Goal: Task Accomplishment & Management: Complete application form

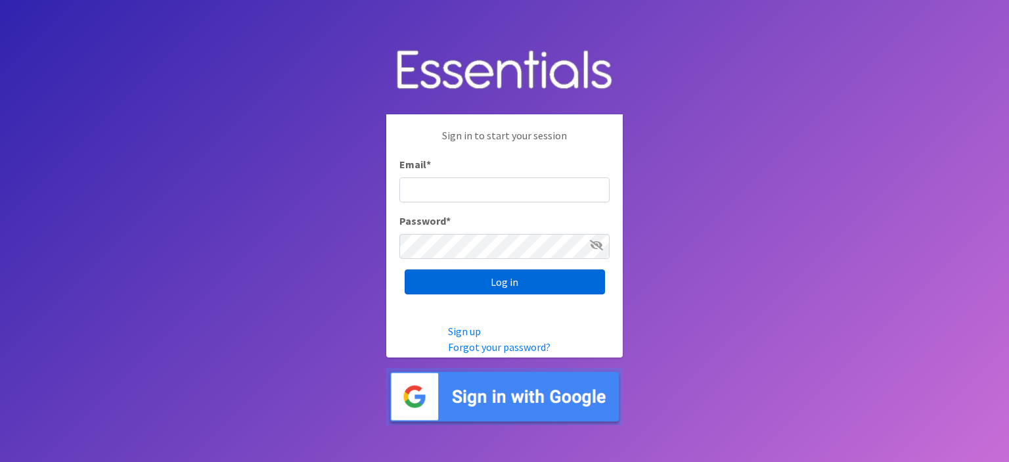
type input "[PERSON_NAME][EMAIL_ADDRESS][PERSON_NAME][DOMAIN_NAME]"
click at [507, 282] on input "Log in" at bounding box center [505, 281] width 200 height 25
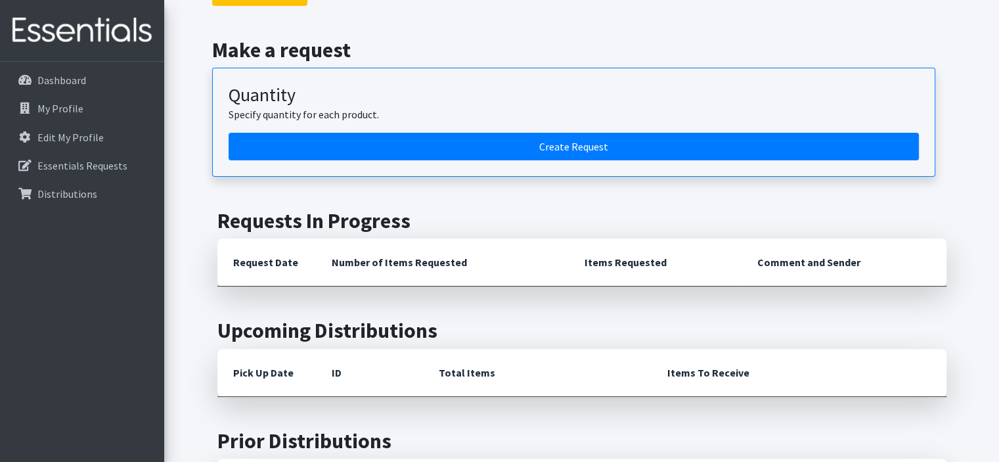
scroll to position [315, 0]
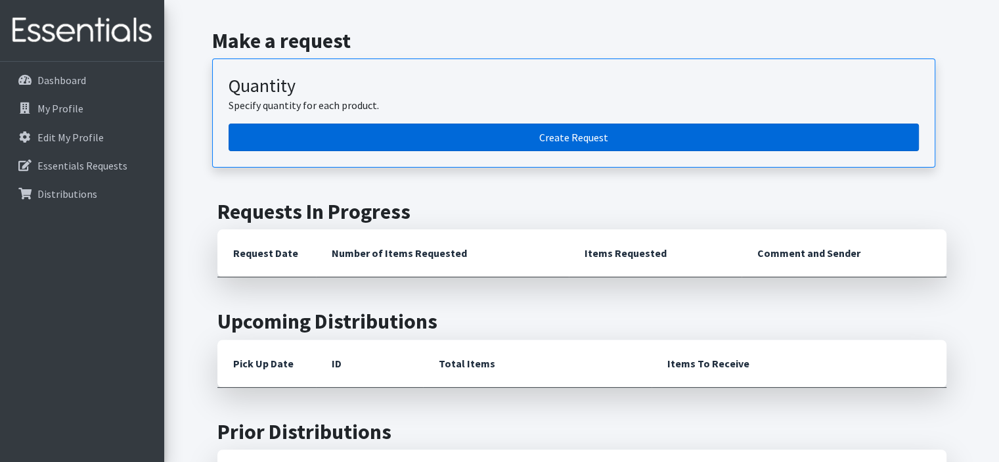
click at [682, 140] on link "Create Request" at bounding box center [574, 137] width 690 height 28
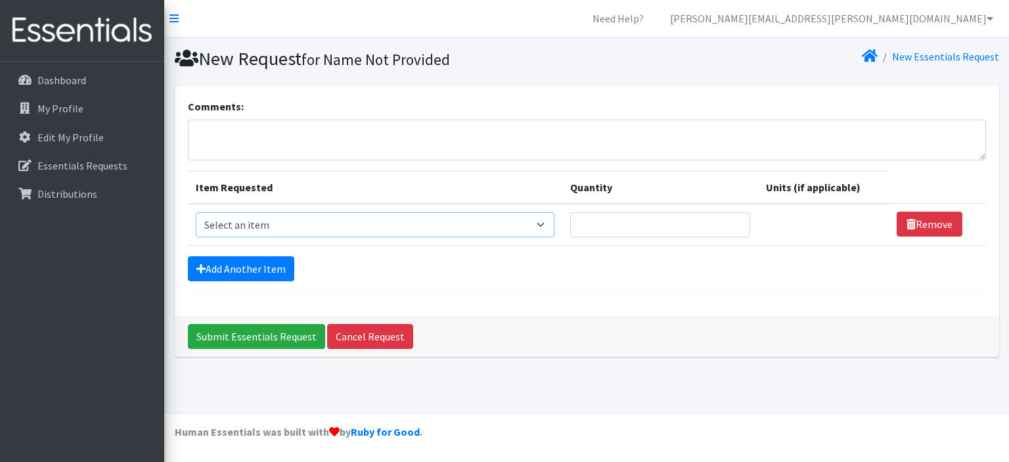
click at [523, 224] on select "Select an item # of Children this order will serve # of Individuals Living in H…" at bounding box center [375, 224] width 359 height 25
click at [546, 227] on select "Select an item # of Children this order will serve # of Individuals Living in H…" at bounding box center [375, 224] width 359 height 25
select select "6076"
click at [196, 212] on select "Select an item # of Children this order will serve # of Individuals Living in H…" at bounding box center [375, 224] width 359 height 25
click at [694, 215] on input "Quantity" at bounding box center [660, 224] width 180 height 25
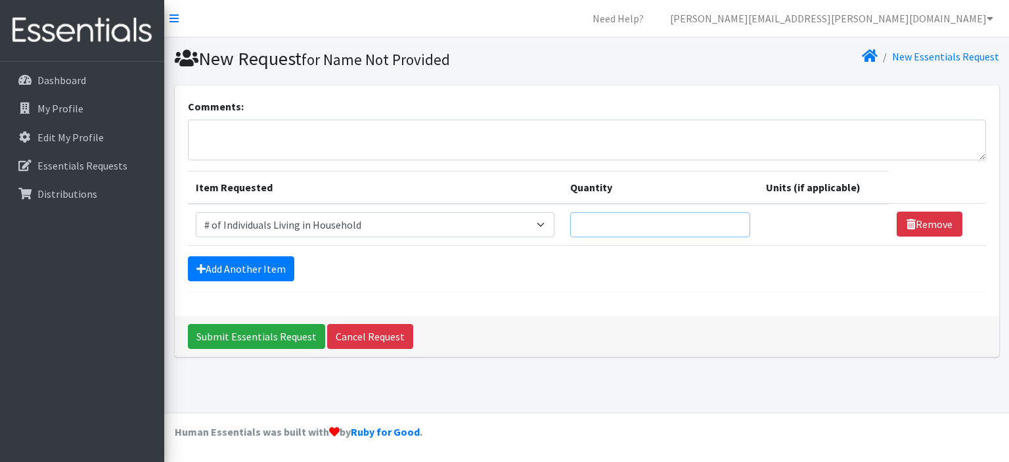
click at [663, 218] on input "Quantity" at bounding box center [660, 224] width 180 height 25
click at [733, 223] on input "1" at bounding box center [660, 224] width 180 height 25
click at [661, 223] on input "1" at bounding box center [660, 224] width 180 height 25
type input "120"
click at [281, 267] on link "Add Another Item" at bounding box center [241, 268] width 106 height 25
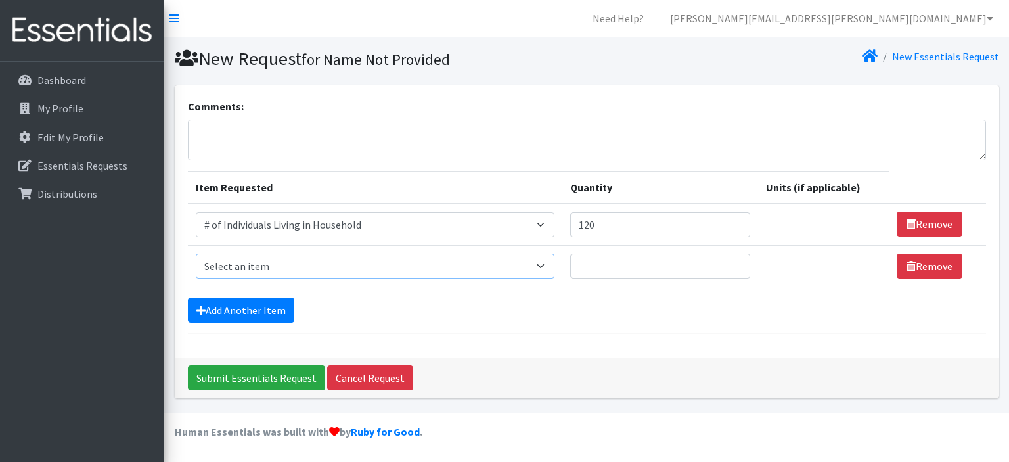
click at [326, 267] on select "Select an item # of Children this order will serve # of Individuals Living in H…" at bounding box center [375, 265] width 359 height 25
select select "13431"
click at [196, 253] on select "Select an item # of Children this order will serve # of Individuals Living in H…" at bounding box center [375, 265] width 359 height 25
click at [591, 266] on input "Quantity" at bounding box center [660, 265] width 180 height 25
type input "25"
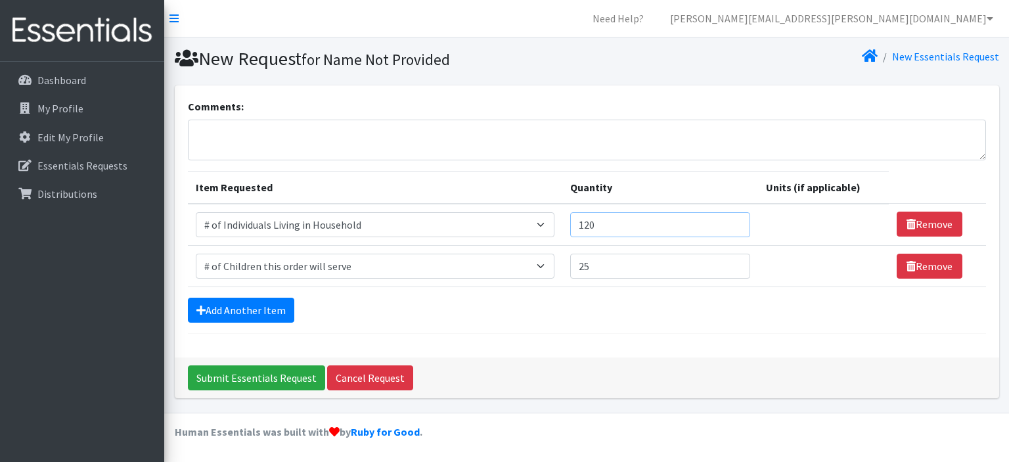
click at [601, 227] on input "120" at bounding box center [660, 224] width 180 height 25
type input "110"
click at [269, 305] on link "Add Another Item" at bounding box center [241, 309] width 106 height 25
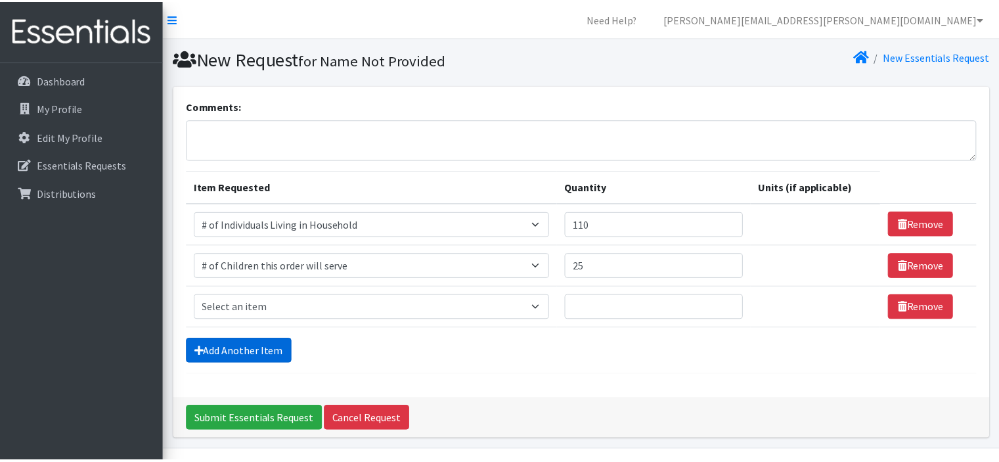
scroll to position [35, 0]
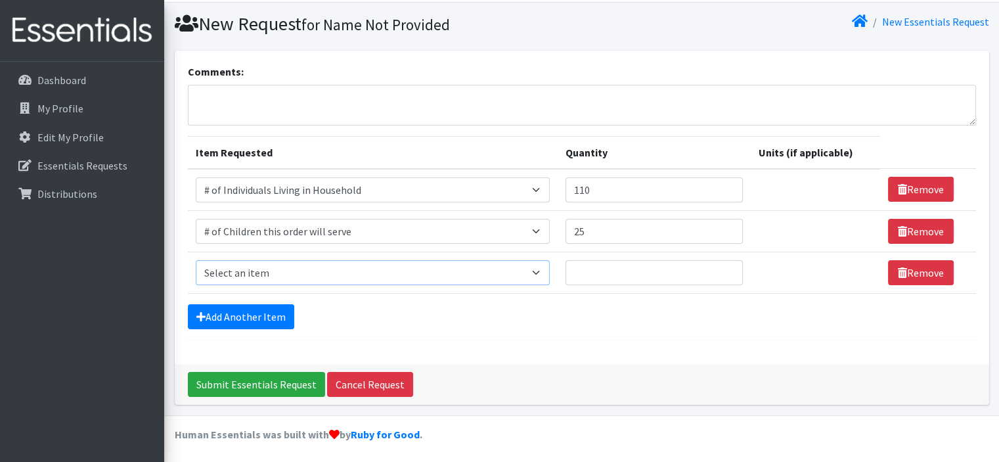
click at [331, 271] on select "Select an item # of Children this order will serve # of Individuals Living in H…" at bounding box center [373, 272] width 354 height 25
select select "1964"
click at [196, 260] on select "Select an item # of Children this order will serve # of Individuals Living in H…" at bounding box center [373, 272] width 354 height 25
click at [588, 260] on input "Quantity" at bounding box center [647, 272] width 175 height 25
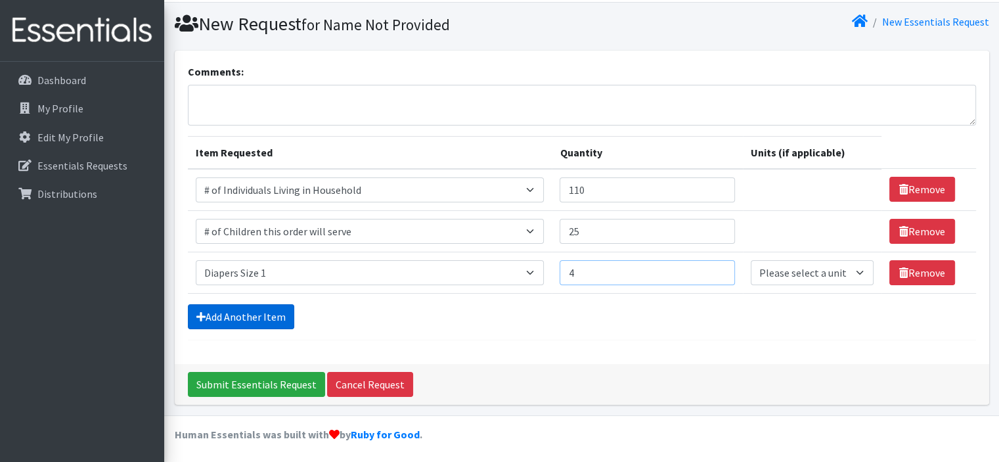
type input "4"
click at [257, 307] on link "Add Another Item" at bounding box center [241, 316] width 106 height 25
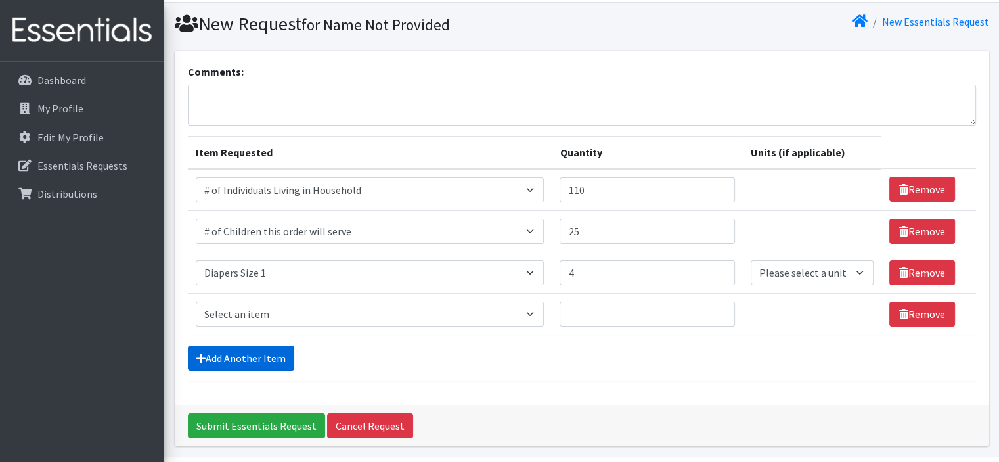
scroll to position [76, 0]
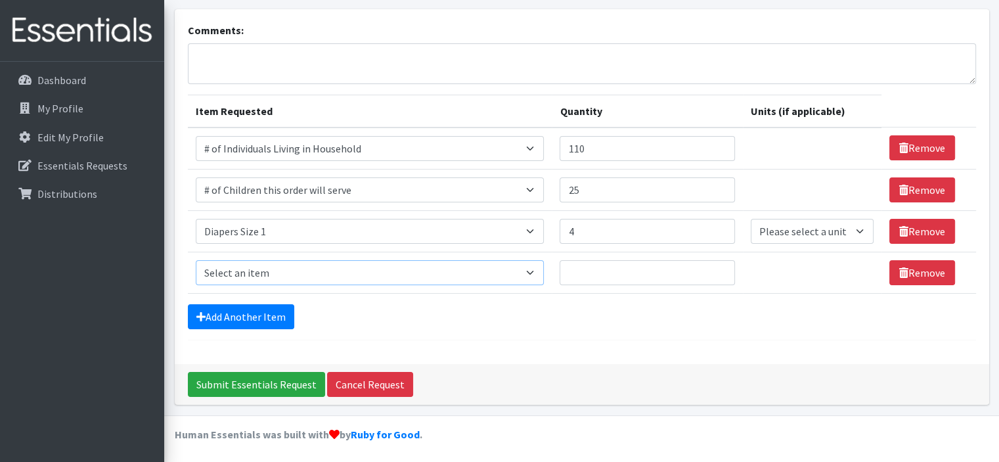
click at [276, 266] on select "Select an item # of Children this order will serve # of Individuals Living in H…" at bounding box center [370, 272] width 349 height 25
select select "1965"
click at [196, 260] on select "Select an item # of Children this order will serve # of Individuals Living in H…" at bounding box center [370, 272] width 349 height 25
click at [573, 260] on input "Quantity" at bounding box center [647, 272] width 175 height 25
type input "10"
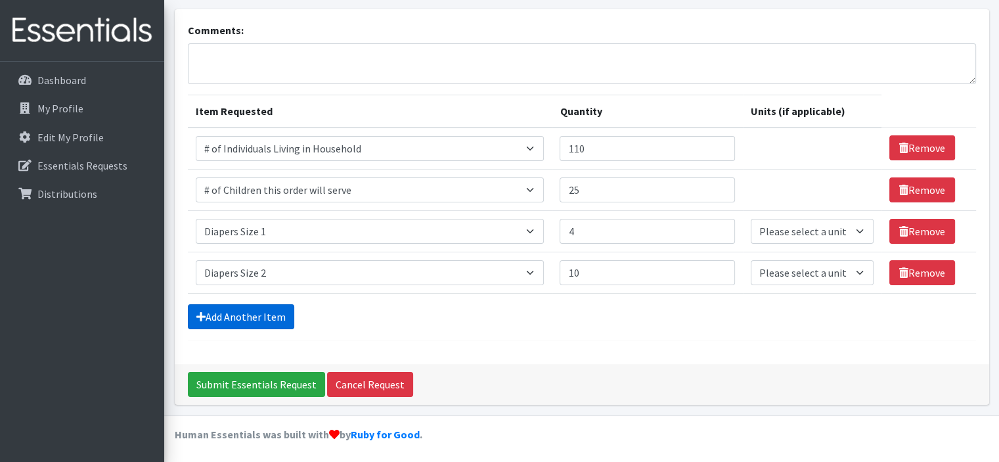
click at [278, 311] on link "Add Another Item" at bounding box center [241, 316] width 106 height 25
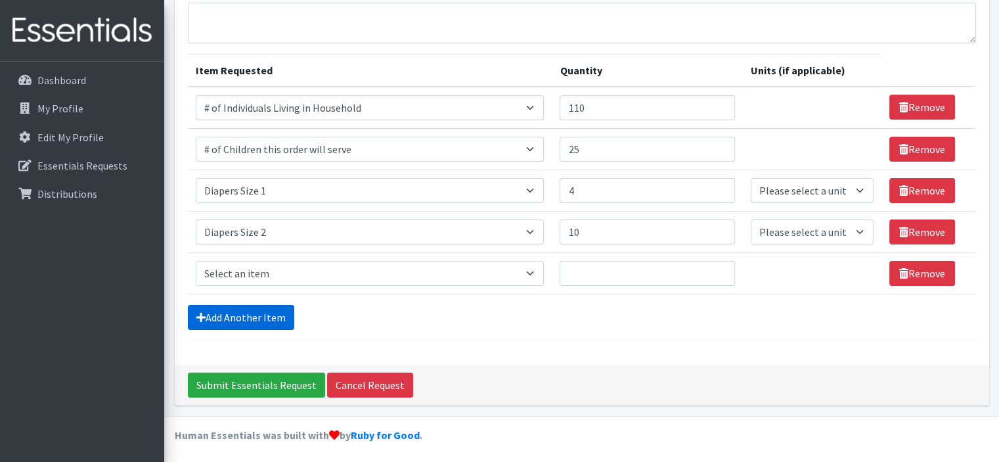
scroll to position [118, 0]
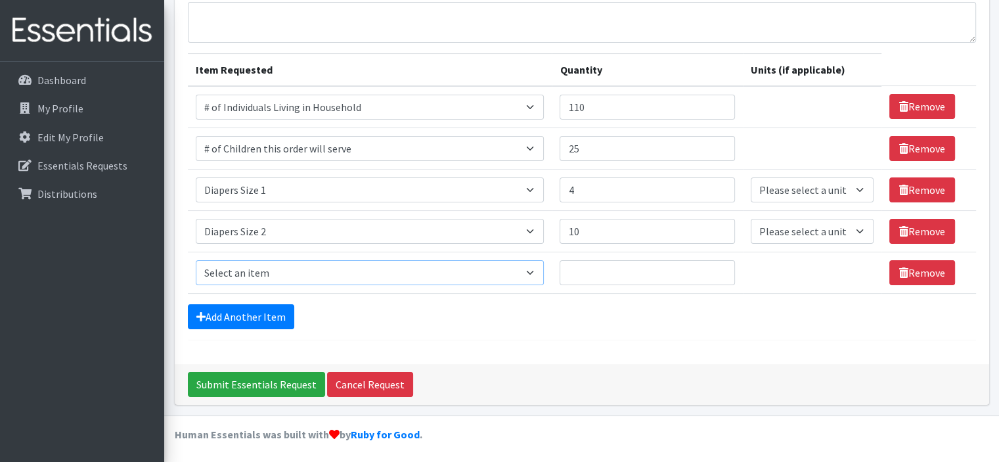
click at [307, 278] on select "Select an item # of Children this order will serve # of Individuals Living in H…" at bounding box center [370, 272] width 349 height 25
select select "1966"
click at [196, 260] on select "Select an item # of Children this order will serve # of Individuals Living in H…" at bounding box center [370, 272] width 349 height 25
click at [574, 261] on input "Quantity" at bounding box center [647, 272] width 175 height 25
type input "7"
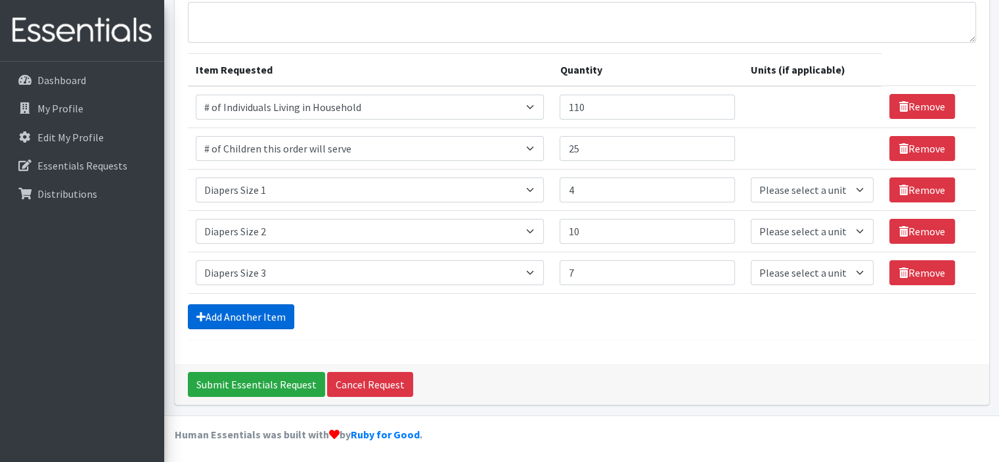
click at [259, 316] on link "Add Another Item" at bounding box center [241, 316] width 106 height 25
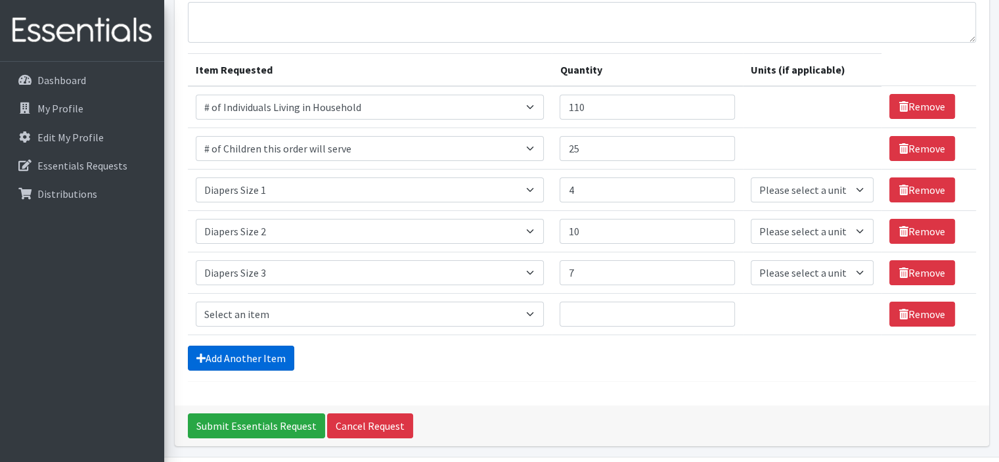
scroll to position [159, 0]
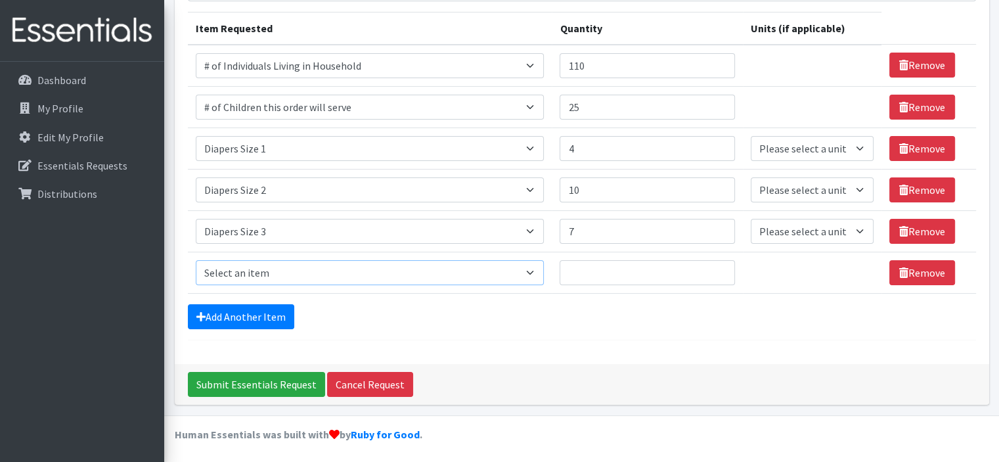
click at [308, 271] on select "Select an item # of Children this order will serve # of Individuals Living in H…" at bounding box center [370, 272] width 349 height 25
select select "1970"
click at [196, 260] on select "Select an item # of Children this order will serve # of Individuals Living in H…" at bounding box center [370, 272] width 349 height 25
click at [581, 232] on input "7" at bounding box center [647, 231] width 175 height 25
click at [571, 278] on input "Quantity" at bounding box center [647, 272] width 175 height 25
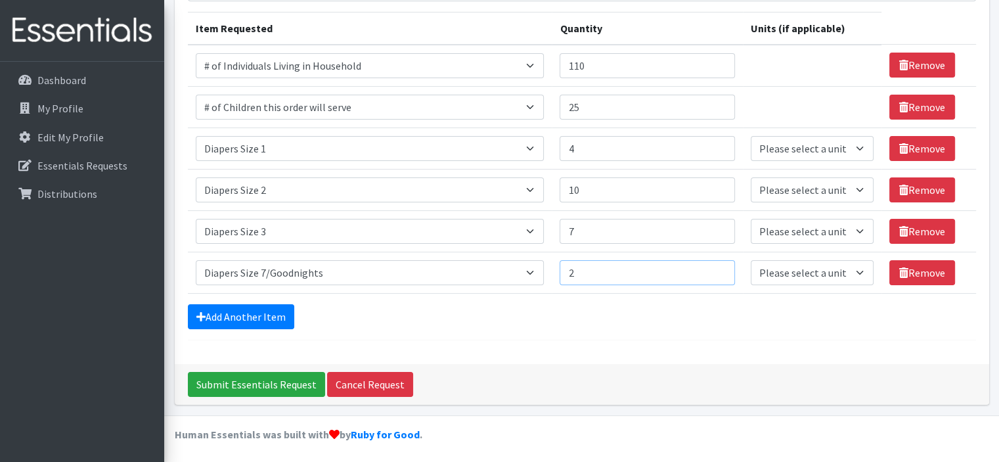
type input "2"
click at [597, 158] on input "4" at bounding box center [647, 148] width 175 height 25
click at [589, 233] on input "7" at bounding box center [647, 231] width 175 height 25
type input "9"
click at [592, 332] on form "Comments: Item Requested Quantity Units (if applicable) Item Requested Select a…" at bounding box center [582, 140] width 788 height 401
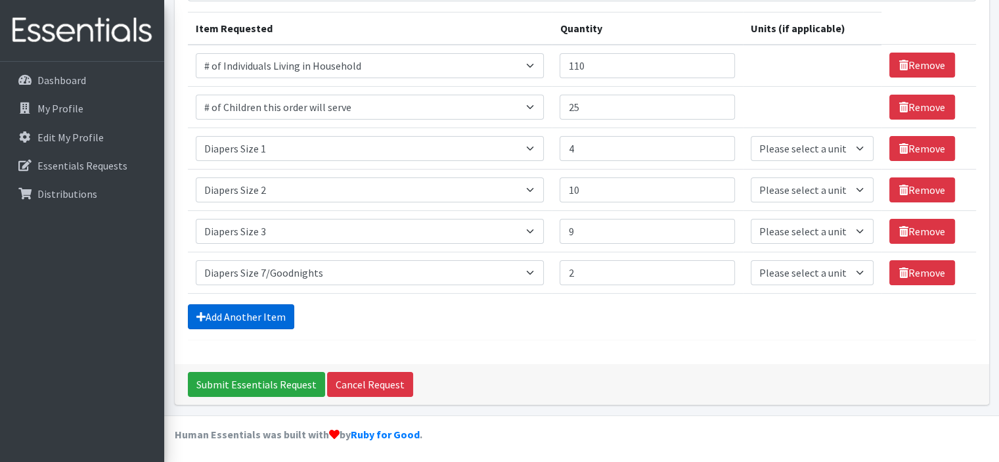
click at [278, 317] on link "Add Another Item" at bounding box center [241, 316] width 106 height 25
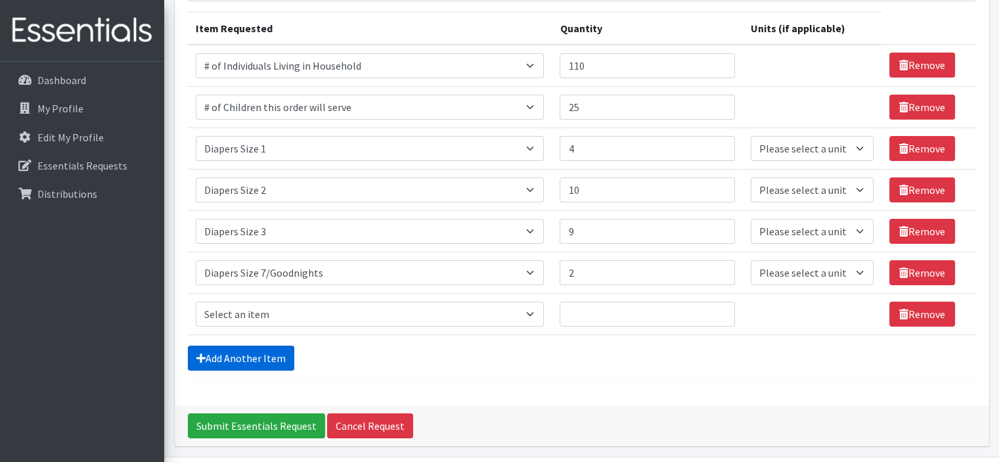
scroll to position [200, 0]
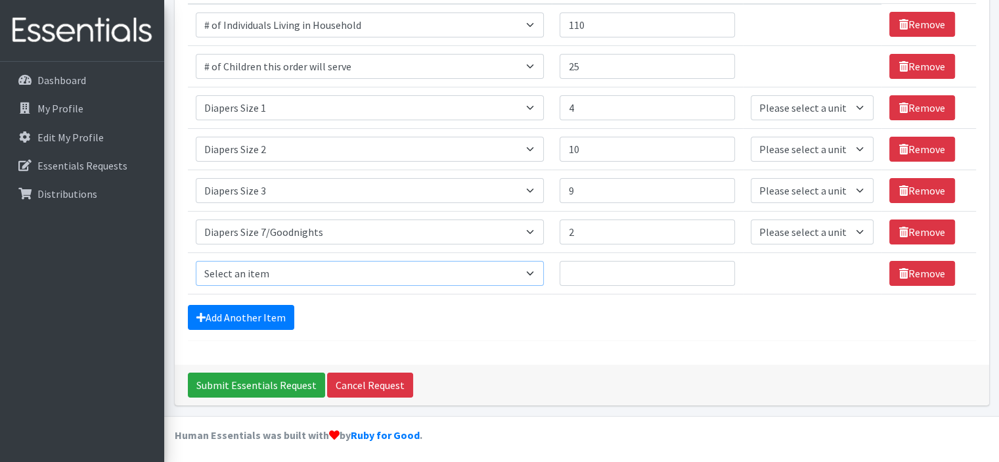
click at [286, 271] on select "Select an item # of Children this order will serve # of Individuals Living in H…" at bounding box center [370, 273] width 349 height 25
select select "1984"
click at [196, 261] on select "Select an item # of Children this order will serve # of Individuals Living in H…" at bounding box center [370, 273] width 349 height 25
click at [580, 261] on input "Quantity" at bounding box center [647, 273] width 175 height 25
type input "2"
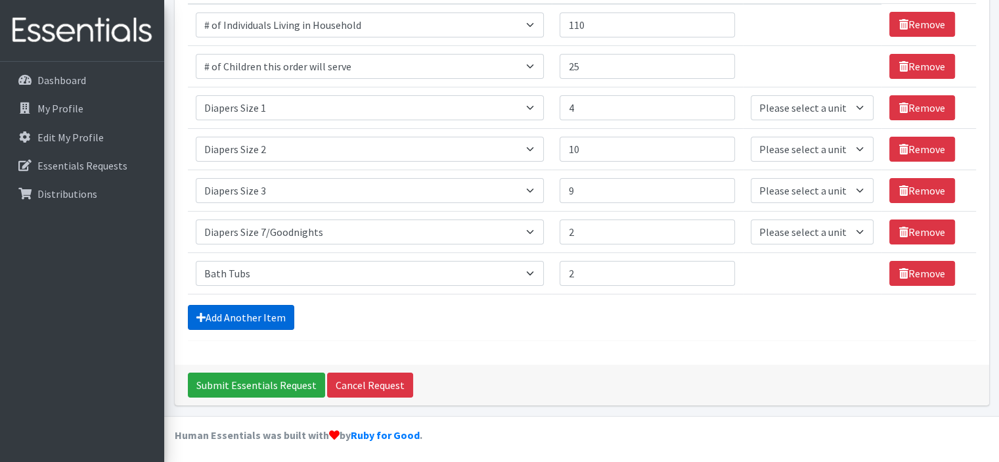
click at [244, 314] on link "Add Another Item" at bounding box center [241, 317] width 106 height 25
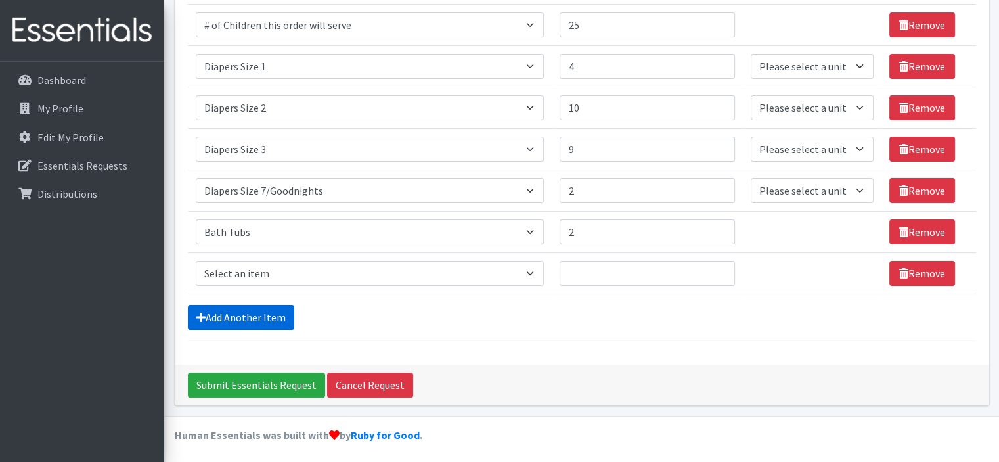
scroll to position [242, 0]
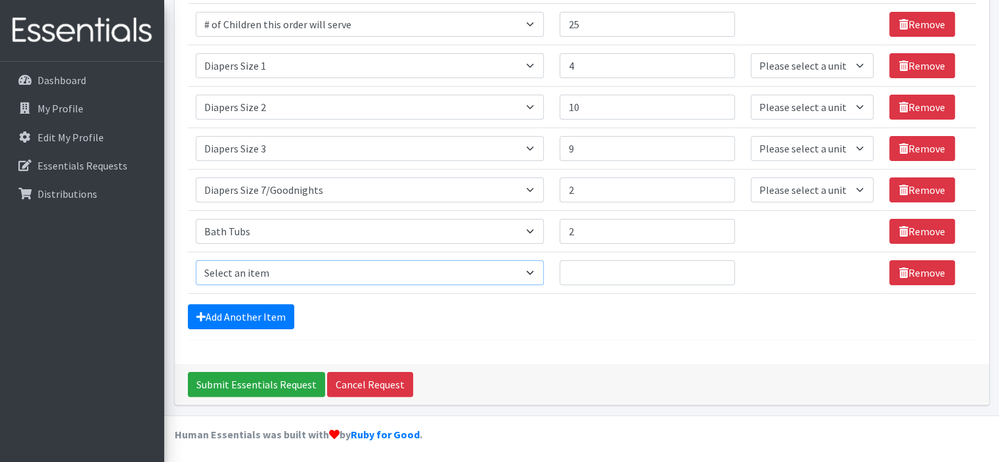
click at [278, 273] on select "Select an item # of Children this order will serve # of Individuals Living in H…" at bounding box center [370, 272] width 349 height 25
select select "320"
click at [196, 260] on select "Select an item # of Children this order will serve # of Individuals Living in H…" at bounding box center [370, 272] width 349 height 25
click at [598, 273] on input "Quantity" at bounding box center [647, 272] width 175 height 25
type input "25"
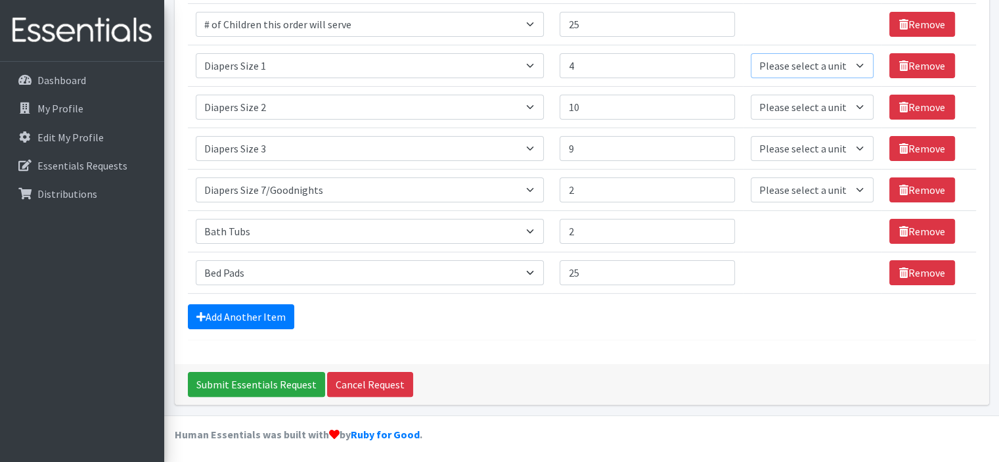
click at [755, 61] on select "Please select a unit units Packs" at bounding box center [812, 65] width 123 height 25
select select "Pack"
click at [751, 53] on select "Please select a unit units Packs" at bounding box center [812, 65] width 123 height 25
click at [787, 108] on select "Please select a unit units Packs" at bounding box center [812, 107] width 123 height 25
select select "Pack"
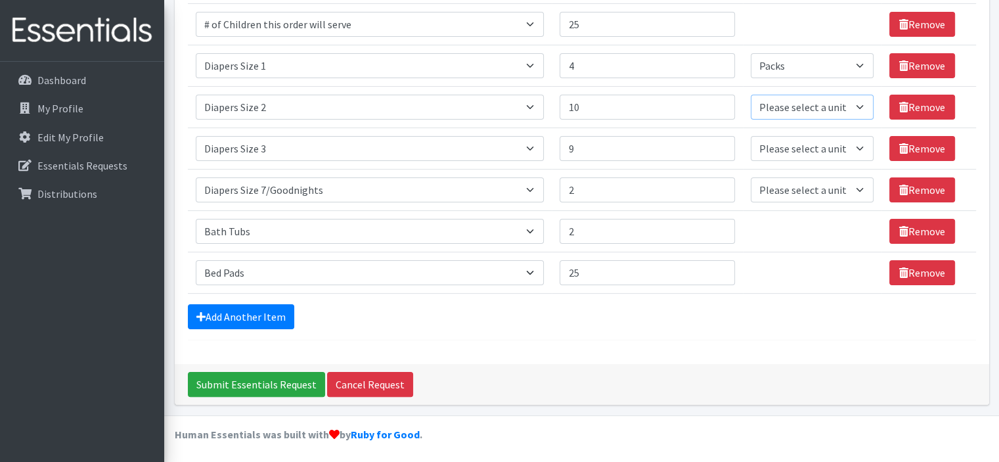
click at [751, 95] on select "Please select a unit units Packs" at bounding box center [812, 107] width 123 height 25
click at [786, 145] on select "Please select a unit units Packs" at bounding box center [812, 148] width 123 height 25
select select "Pack"
click at [751, 136] on select "Please select a unit units Packs" at bounding box center [812, 148] width 123 height 25
click at [784, 190] on select "Please select a unit units Packs" at bounding box center [812, 189] width 123 height 25
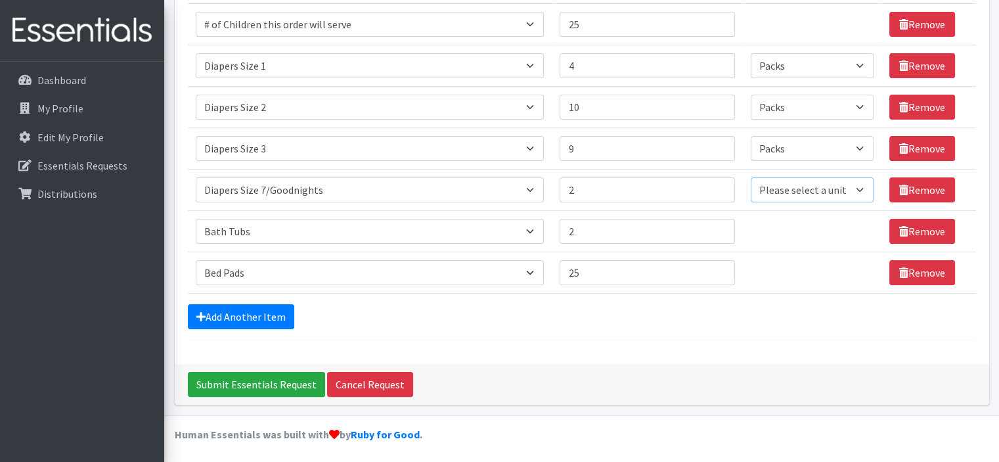
select select "Pack"
click at [751, 177] on select "Please select a unit units Packs" at bounding box center [812, 189] width 123 height 25
click at [286, 274] on select "Select an item # of Children this order will serve # of Individuals Living in H…" at bounding box center [370, 272] width 349 height 25
select select "1974"
click at [196, 260] on select "Select an item # of Children this order will serve # of Individuals Living in H…" at bounding box center [370, 272] width 349 height 25
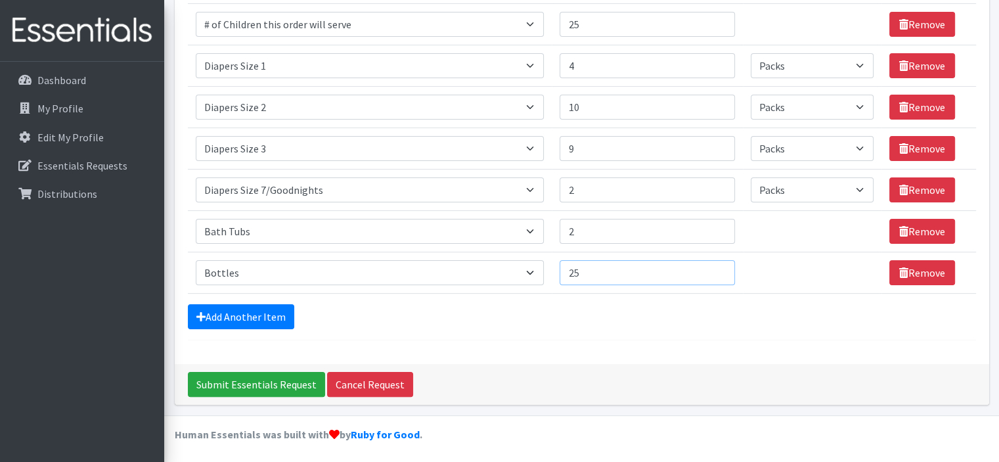
click at [588, 273] on input "25" at bounding box center [647, 272] width 175 height 25
type input "2"
type input "7"
click at [273, 309] on link "Add Another Item" at bounding box center [241, 316] width 106 height 25
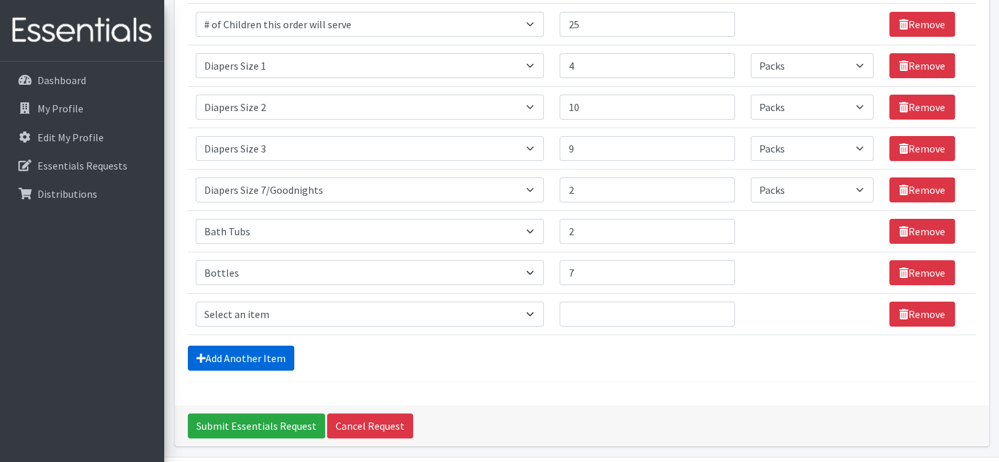
scroll to position [282, 0]
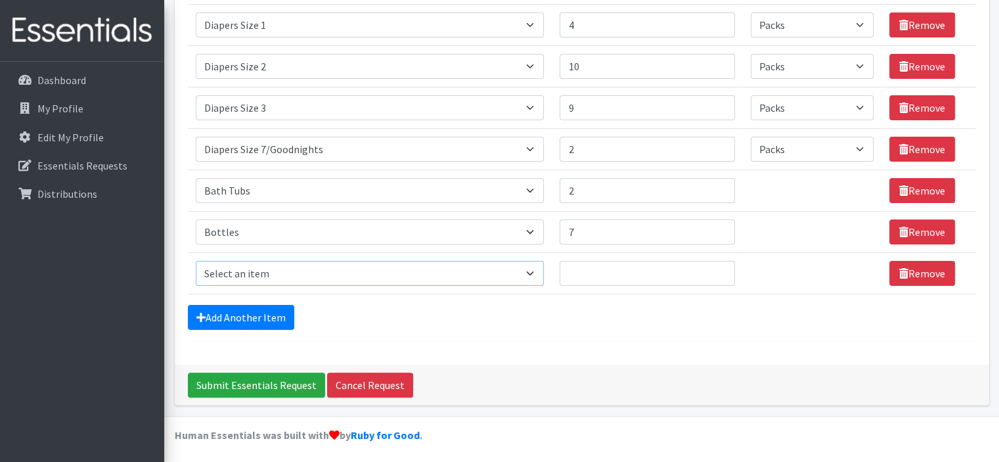
click at [292, 272] on select "Select an item # of Children this order will serve # of Individuals Living in H…" at bounding box center [370, 273] width 349 height 25
select select "7173"
click at [196, 261] on select "Select an item # of Children this order will serve # of Individuals Living in H…" at bounding box center [370, 273] width 349 height 25
click at [478, 273] on select "Select an item # of Children this order will serve # of Individuals Living in H…" at bounding box center [370, 273] width 349 height 25
click at [592, 272] on input "Quantity" at bounding box center [647, 273] width 175 height 25
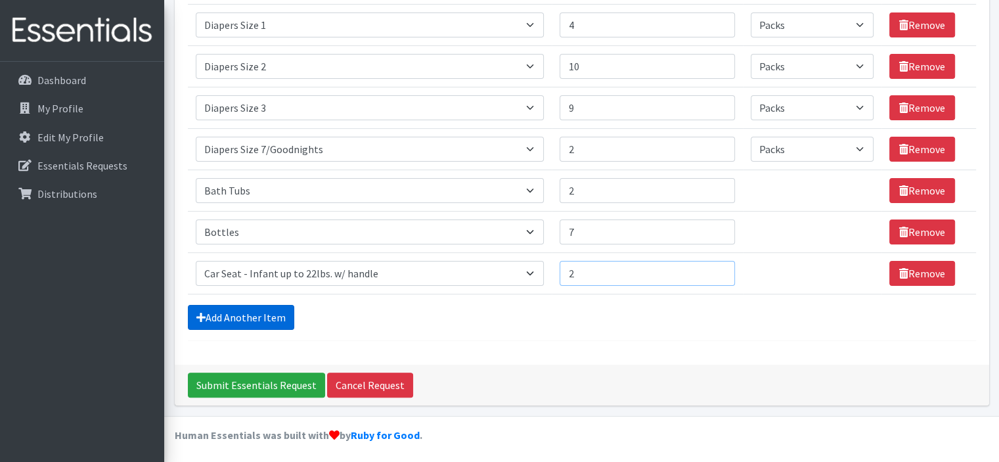
type input "2"
click at [282, 309] on link "Add Another Item" at bounding box center [241, 317] width 106 height 25
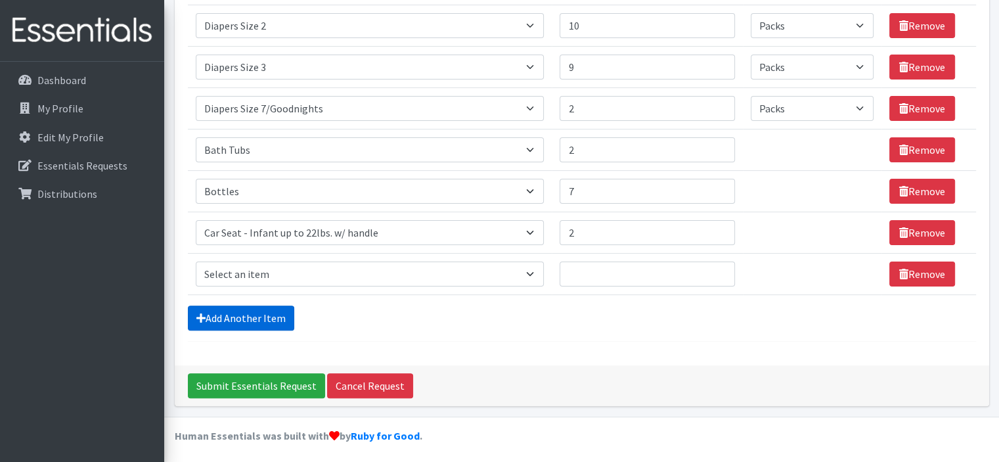
scroll to position [324, 0]
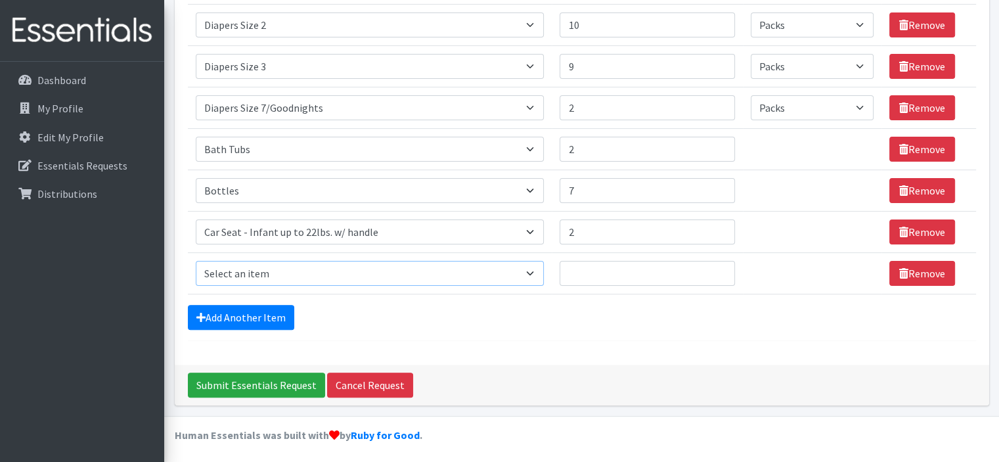
click at [299, 271] on select "Select an item # of Children this order will serve # of Individuals Living in H…" at bounding box center [370, 273] width 349 height 25
select select "5704"
click at [196, 261] on select "Select an item # of Children this order will serve # of Individuals Living in H…" at bounding box center [370, 273] width 349 height 25
click at [575, 265] on input "Quantity" at bounding box center [647, 273] width 175 height 25
type input "1"
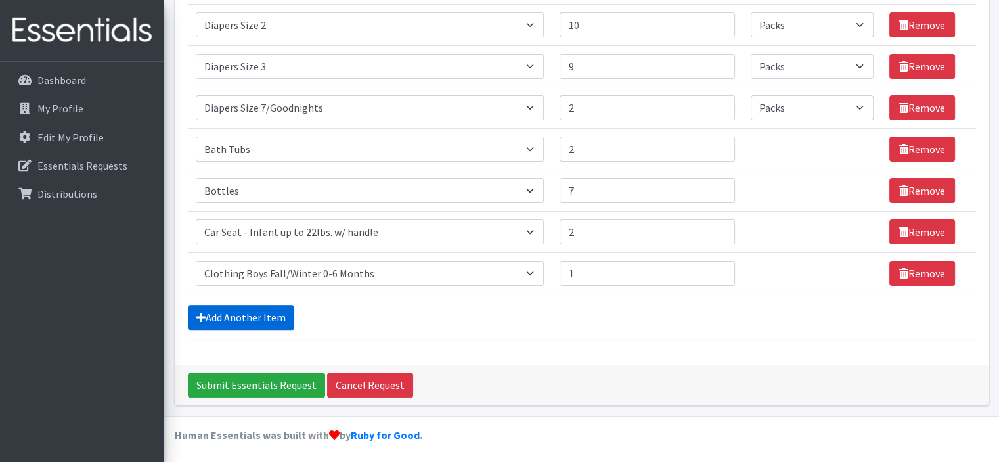
click at [261, 314] on link "Add Another Item" at bounding box center [241, 317] width 106 height 25
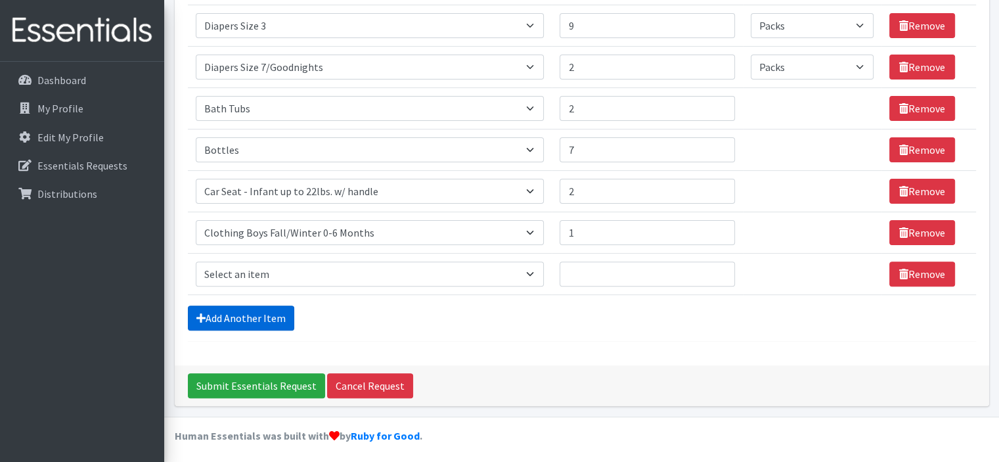
scroll to position [365, 0]
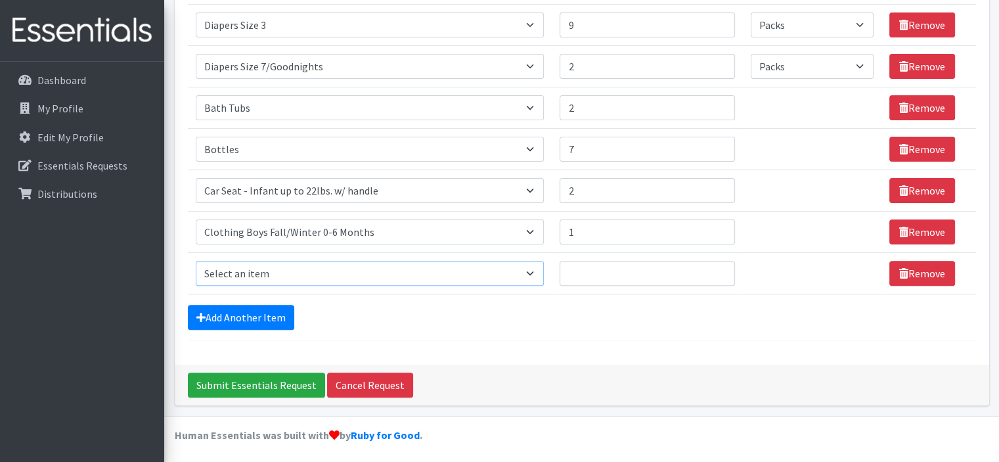
click at [285, 268] on select "Select an item # of Children this order will serve # of Individuals Living in H…" at bounding box center [370, 273] width 349 height 25
select select "5733"
click at [196, 261] on select "Select an item # of Children this order will serve # of Individuals Living in H…" at bounding box center [370, 273] width 349 height 25
click at [580, 273] on input "Quantity" at bounding box center [647, 273] width 175 height 25
type input "1"
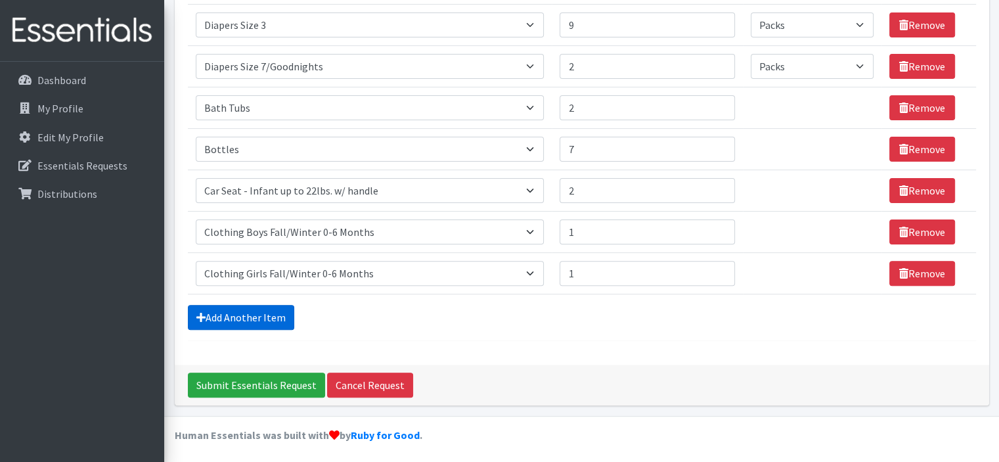
click at [257, 311] on link "Add Another Item" at bounding box center [241, 317] width 106 height 25
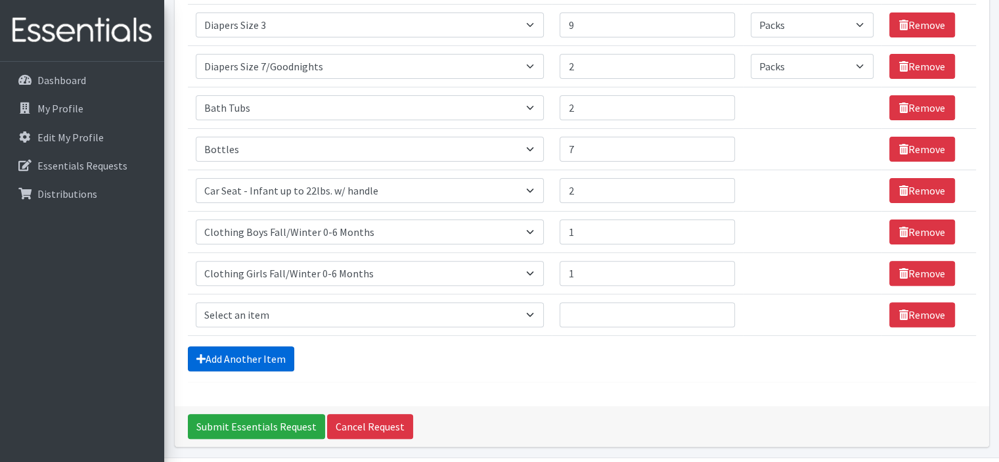
scroll to position [407, 0]
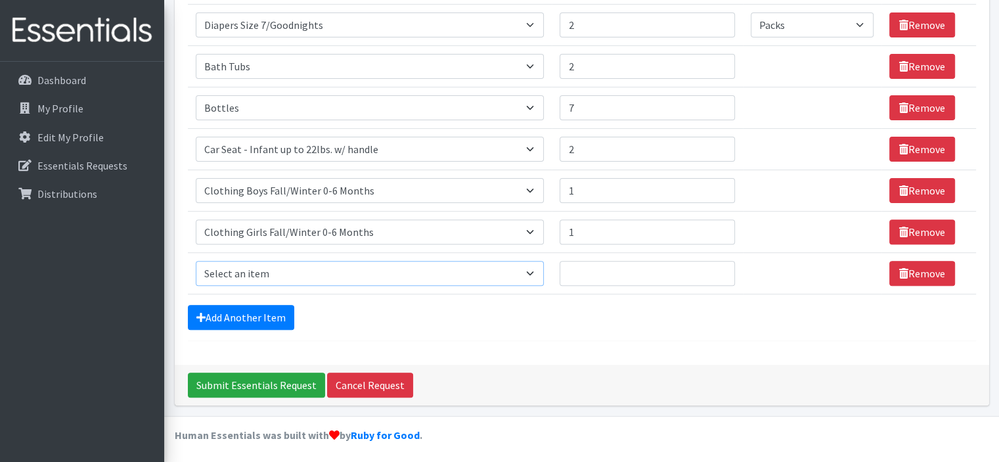
click at [293, 273] on select "Select an item # of Children this order will serve # of Individuals Living in H…" at bounding box center [370, 273] width 349 height 25
select select "1948"
click at [196, 261] on select "Select an item # of Children this order will serve # of Individuals Living in H…" at bounding box center [370, 273] width 349 height 25
click at [567, 271] on input "Quantity" at bounding box center [647, 273] width 175 height 25
type input "5"
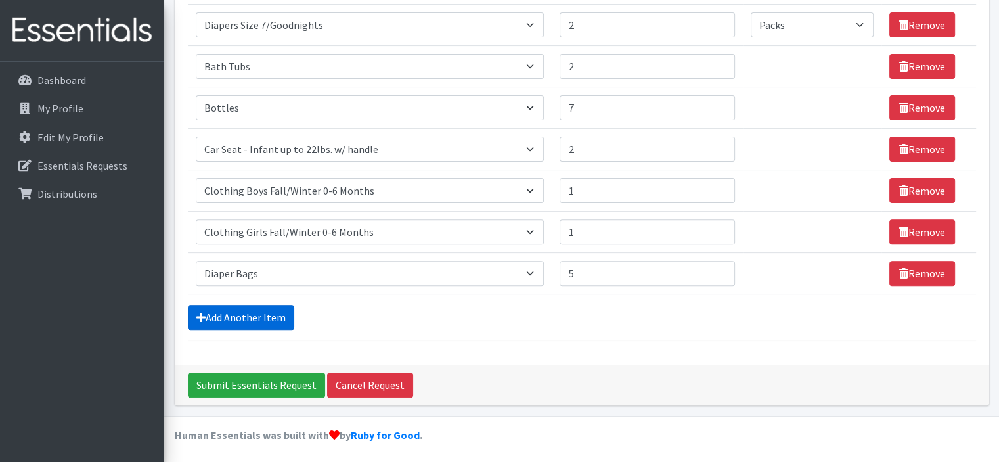
click at [275, 313] on link "Add Another Item" at bounding box center [241, 317] width 106 height 25
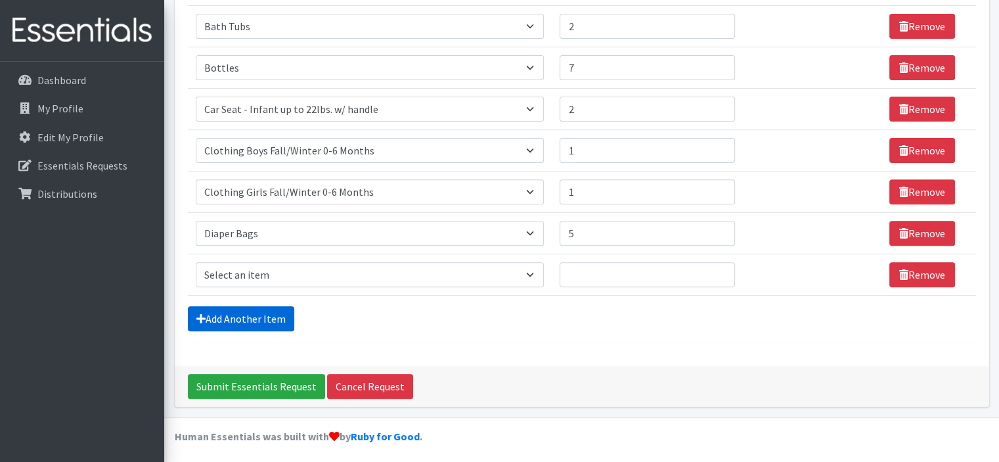
scroll to position [447, 0]
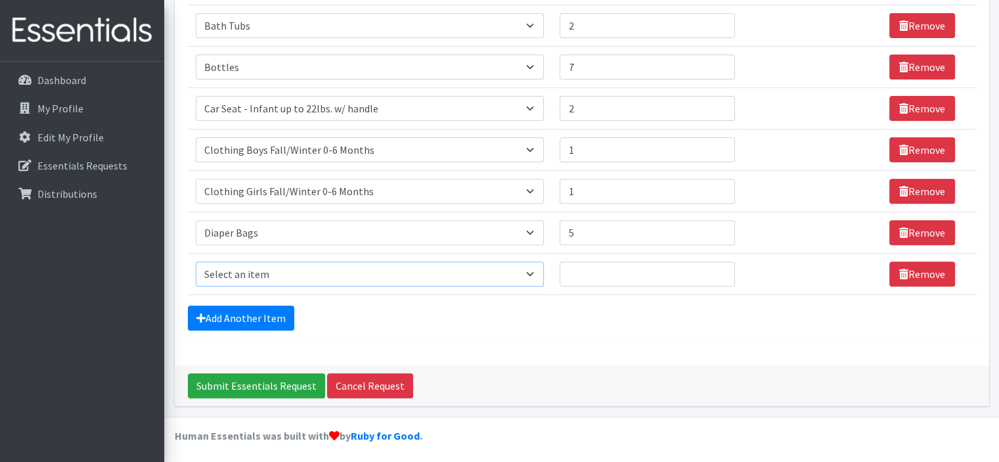
click at [284, 265] on select "Select an item # of Children this order will serve # of Individuals Living in H…" at bounding box center [370, 273] width 349 height 25
select select "2005"
click at [196, 261] on select "Select an item # of Children this order will serve # of Individuals Living in H…" at bounding box center [370, 273] width 349 height 25
click at [575, 262] on input "Quantity" at bounding box center [647, 273] width 175 height 25
type input "20"
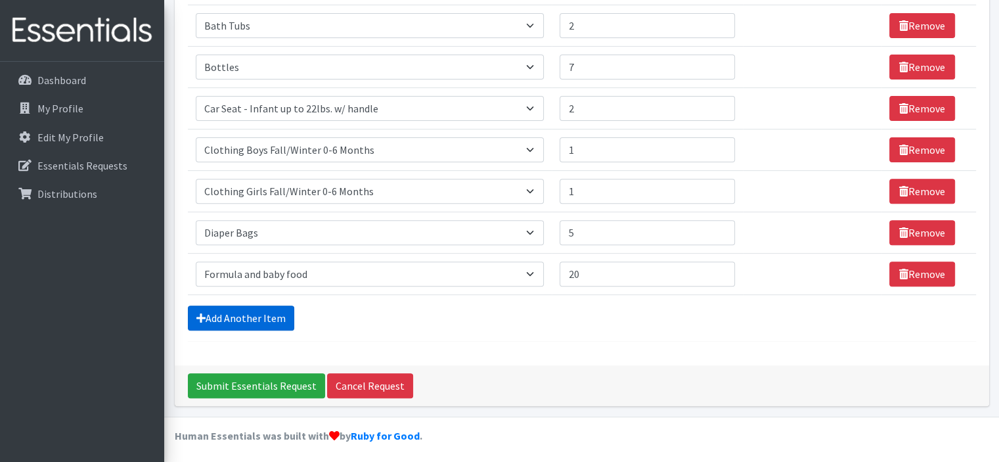
click at [273, 305] on link "Add Another Item" at bounding box center [241, 317] width 106 height 25
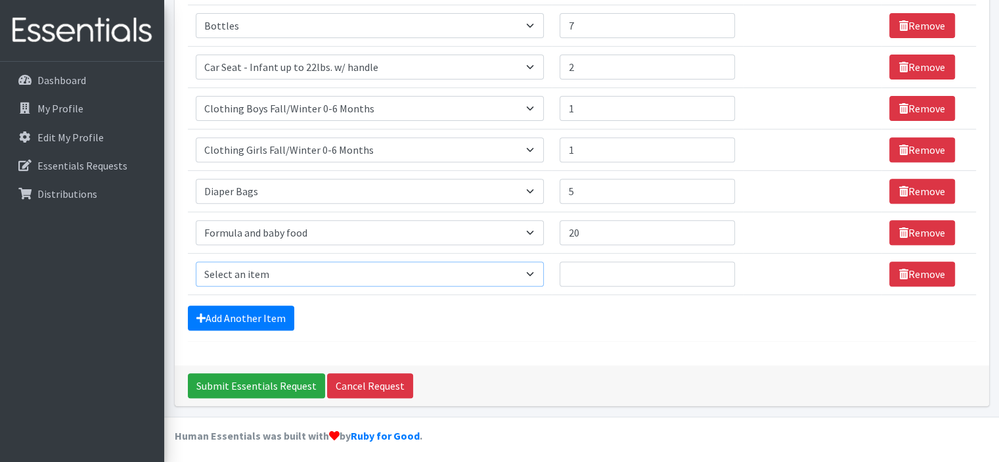
click at [288, 273] on select "Select an item # of Children this order will serve # of Individuals Living in H…" at bounding box center [370, 273] width 349 height 25
select select "5659"
click at [196, 261] on select "Select an item # of Children this order will serve # of Individuals Living in H…" at bounding box center [370, 273] width 349 height 25
click at [567, 261] on input "Quantity" at bounding box center [647, 273] width 175 height 25
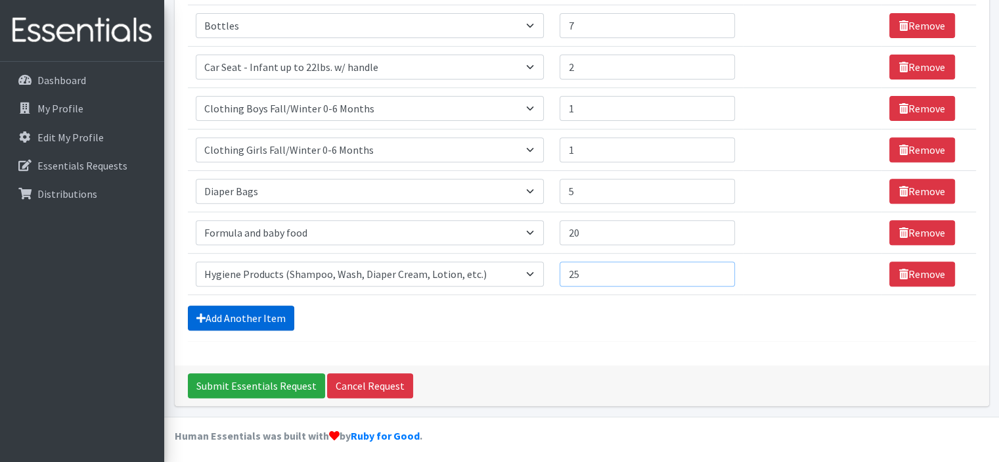
type input "25"
click at [271, 312] on link "Add Another Item" at bounding box center [241, 317] width 106 height 25
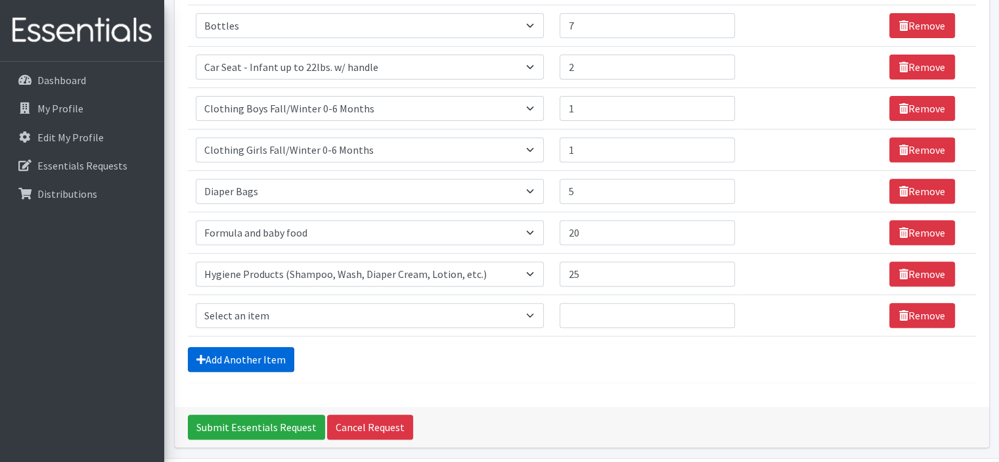
scroll to position [530, 0]
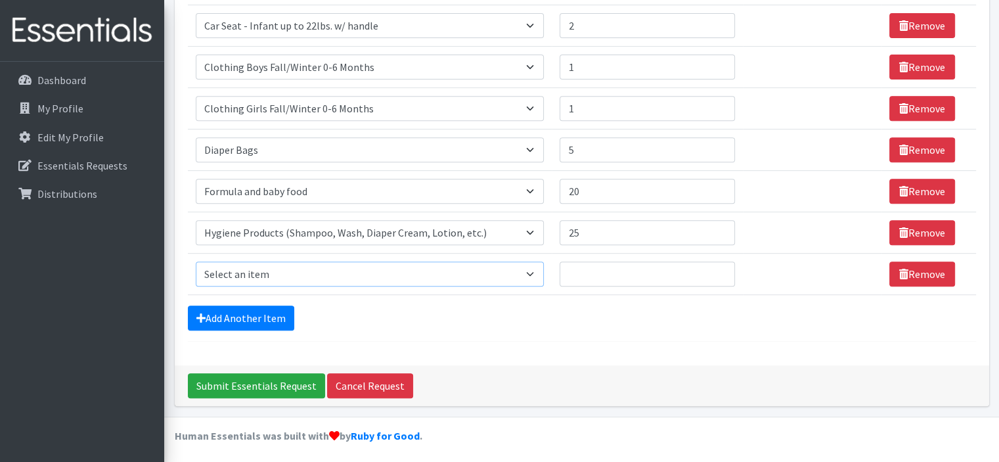
click at [288, 267] on select "Select an item # of Children this order will serve # of Individuals Living in H…" at bounding box center [370, 273] width 349 height 25
select select "5772"
click at [196, 261] on select "Select an item # of Children this order will serve # of Individuals Living in H…" at bounding box center [370, 273] width 349 height 25
click at [566, 275] on input "Quantity" at bounding box center [647, 273] width 175 height 25
type input "25"
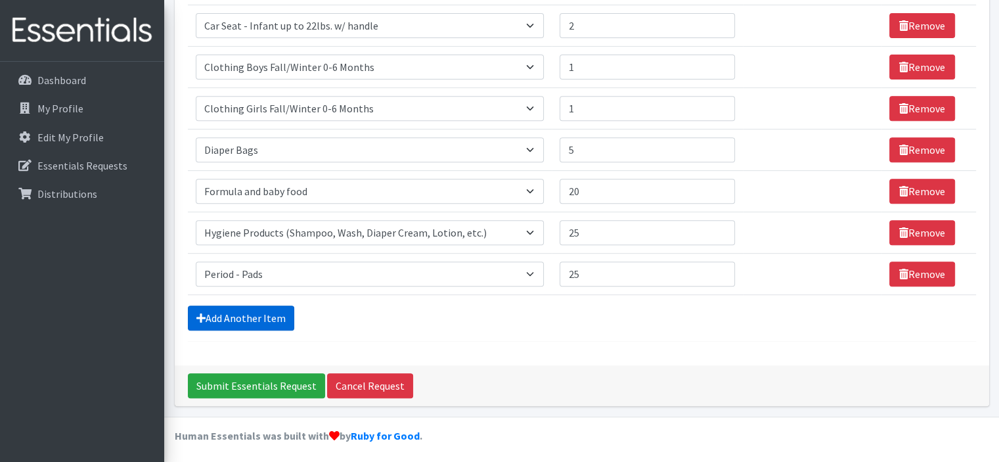
click at [284, 312] on link "Add Another Item" at bounding box center [241, 317] width 106 height 25
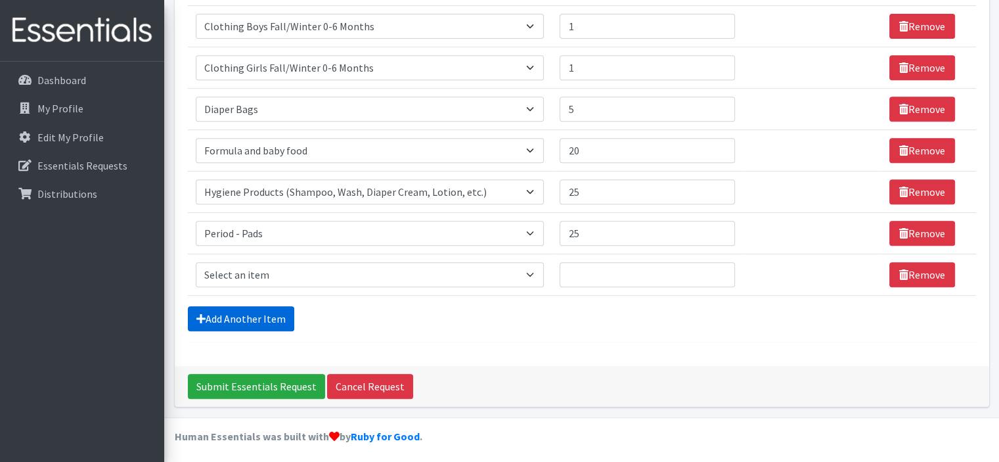
scroll to position [571, 0]
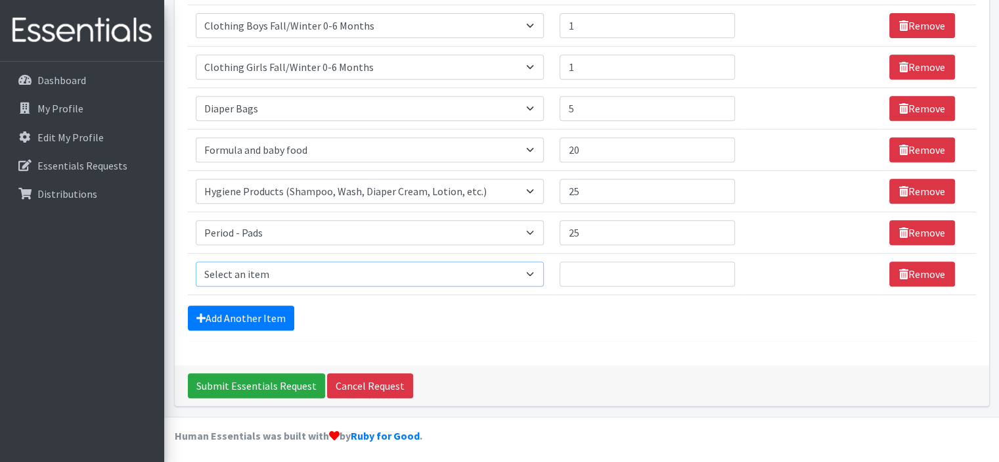
click at [402, 273] on select "Select an item # of Children this order will serve # of Individuals Living in H…" at bounding box center [370, 273] width 349 height 25
select select "1979"
click at [196, 261] on select "Select an item # of Children this order will serve # of Individuals Living in H…" at bounding box center [370, 273] width 349 height 25
click at [572, 270] on input "Quantity" at bounding box center [647, 273] width 175 height 25
type input "1"
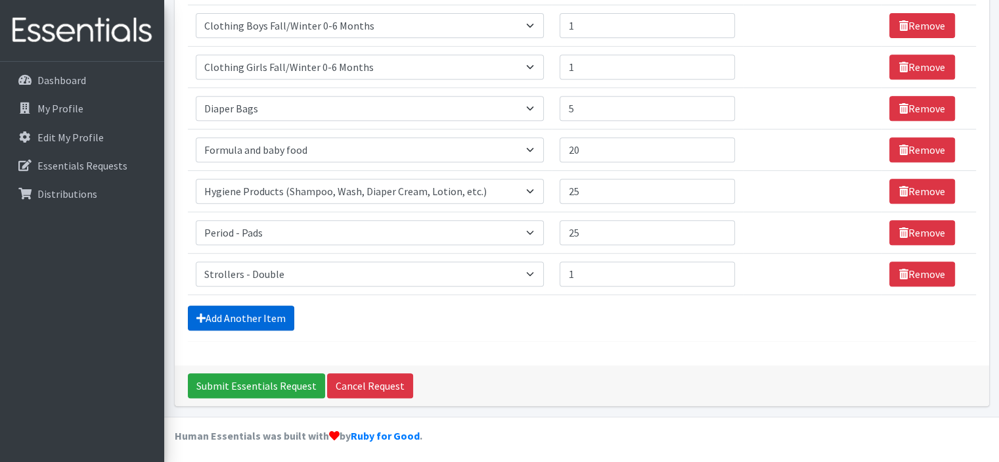
click at [286, 311] on link "Add Another Item" at bounding box center [241, 317] width 106 height 25
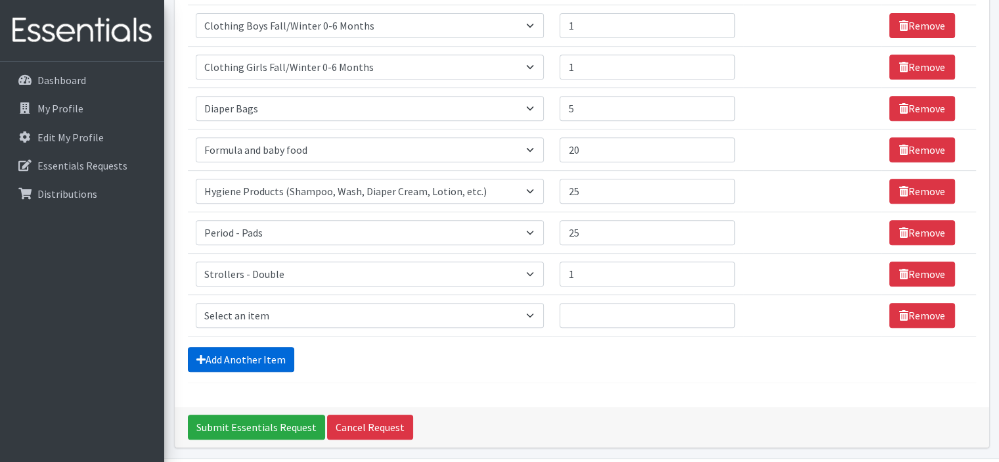
scroll to position [612, 0]
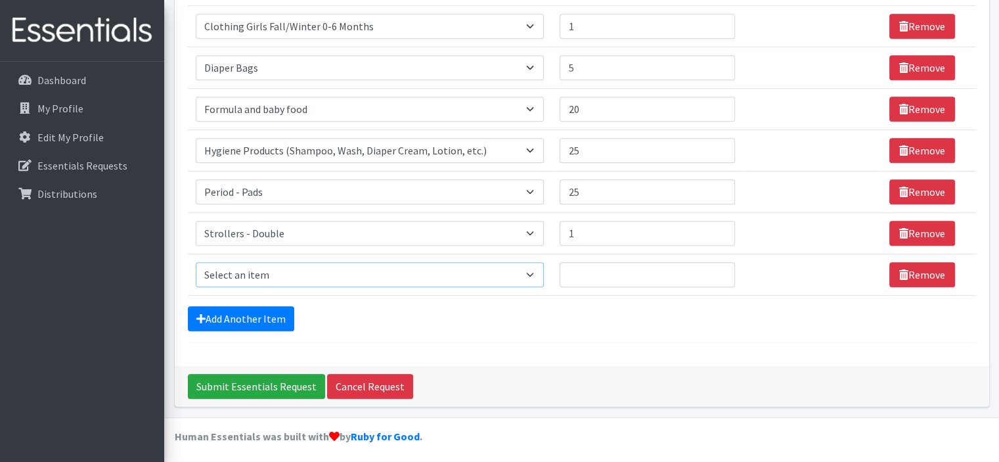
click at [284, 271] on select "Select an item # of Children this order will serve # of Individuals Living in H…" at bounding box center [370, 274] width 349 height 25
select select "1978"
click at [196, 262] on select "Select an item # of Children this order will serve # of Individuals Living in H…" at bounding box center [370, 274] width 349 height 25
click at [566, 269] on input "Quantity" at bounding box center [647, 274] width 175 height 25
type input "1"
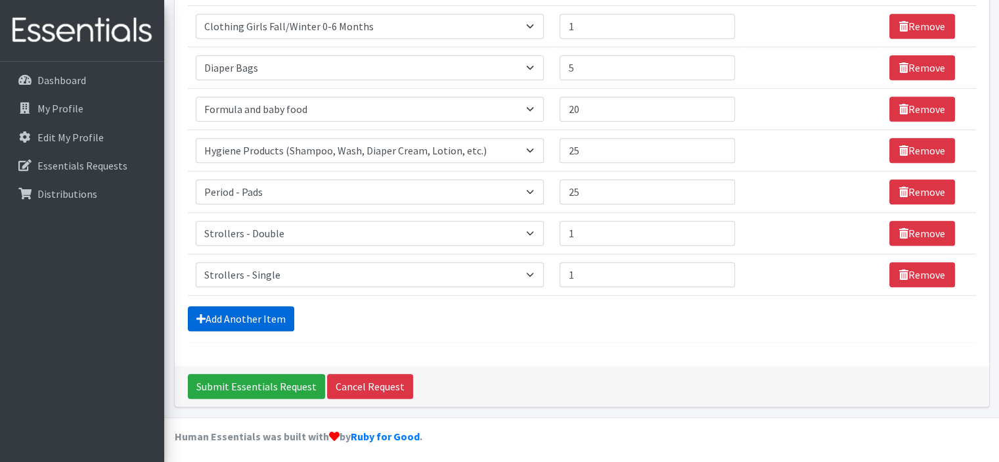
click at [273, 315] on link "Add Another Item" at bounding box center [241, 318] width 106 height 25
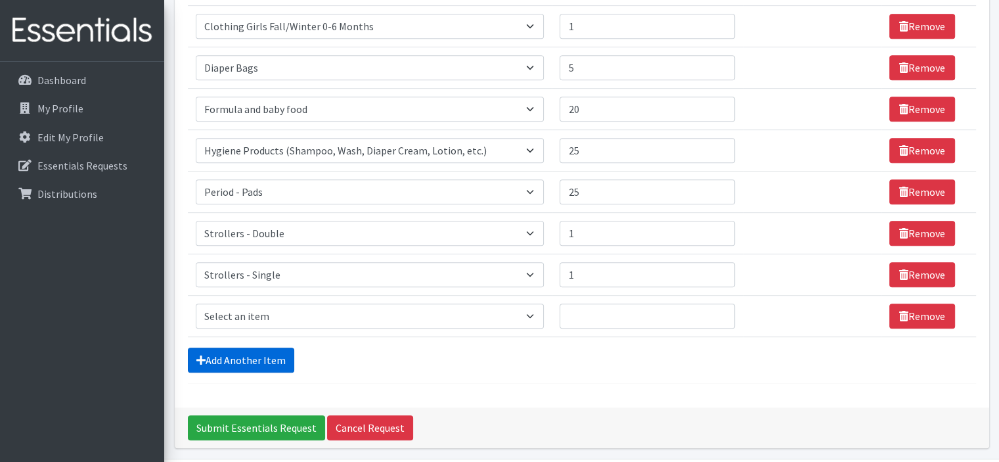
scroll to position [654, 0]
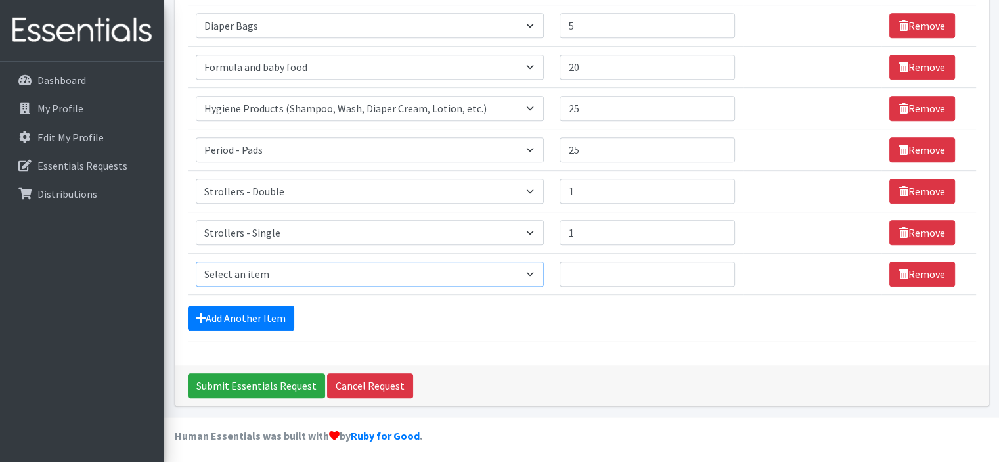
click at [262, 274] on select "Select an item # of Children this order will serve # of Individuals Living in H…" at bounding box center [370, 273] width 349 height 25
select select "1929"
click at [196, 261] on select "Select an item # of Children this order will serve # of Individuals Living in H…" at bounding box center [370, 273] width 349 height 25
click at [583, 278] on input "Quantity" at bounding box center [647, 273] width 175 height 25
type input "25"
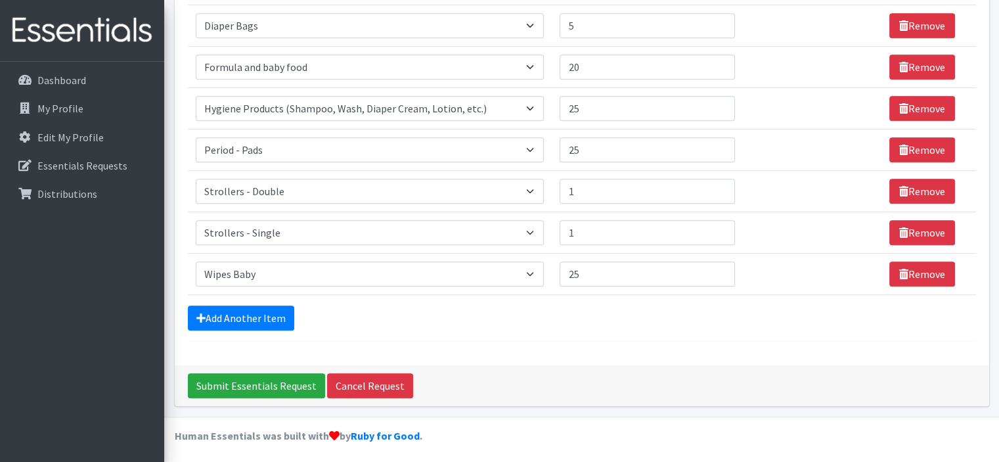
click at [611, 319] on div "Add Another Item" at bounding box center [582, 317] width 788 height 25
click at [242, 318] on link "Add Another Item" at bounding box center [241, 317] width 106 height 25
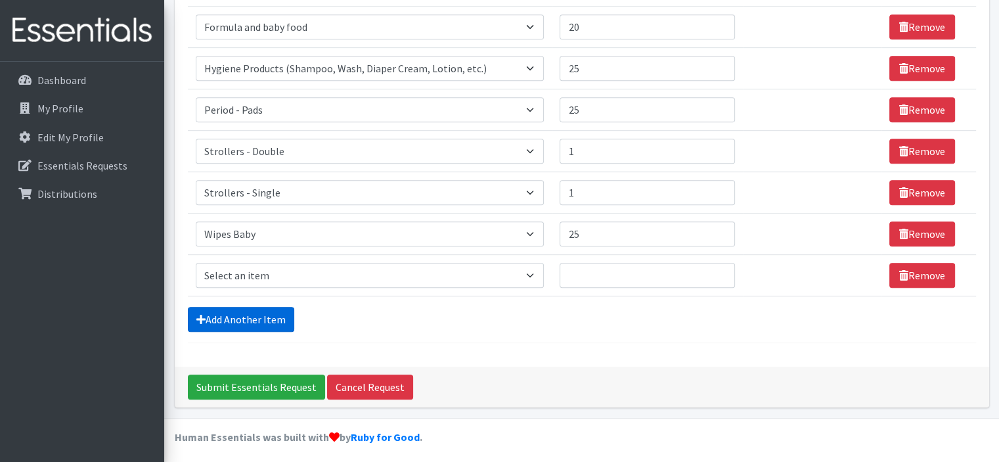
scroll to position [695, 0]
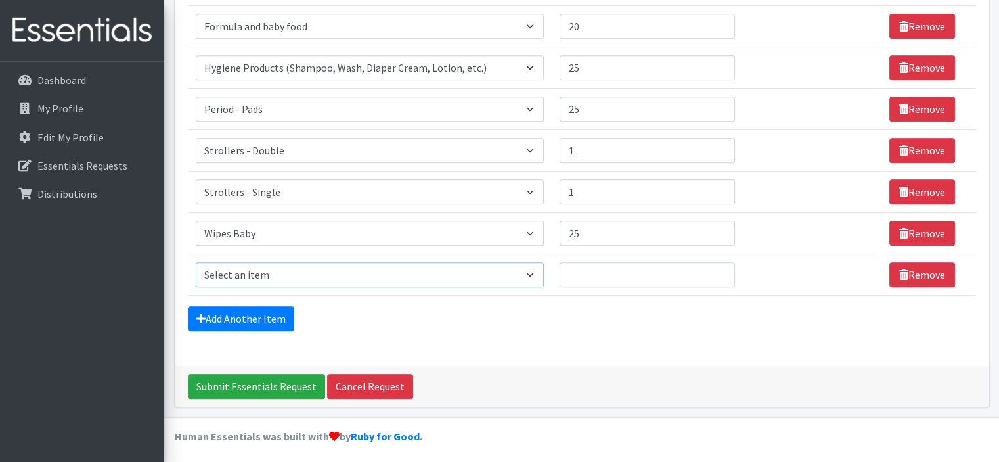
click at [282, 273] on select "Select an item # of Children this order will serve # of Individuals Living in H…" at bounding box center [370, 274] width 349 height 25
select select "1988"
click at [196, 262] on select "Select an item # of Children this order will serve # of Individuals Living in H…" at bounding box center [370, 274] width 349 height 25
click at [595, 262] on input "Quantity" at bounding box center [647, 274] width 175 height 25
type input "4"
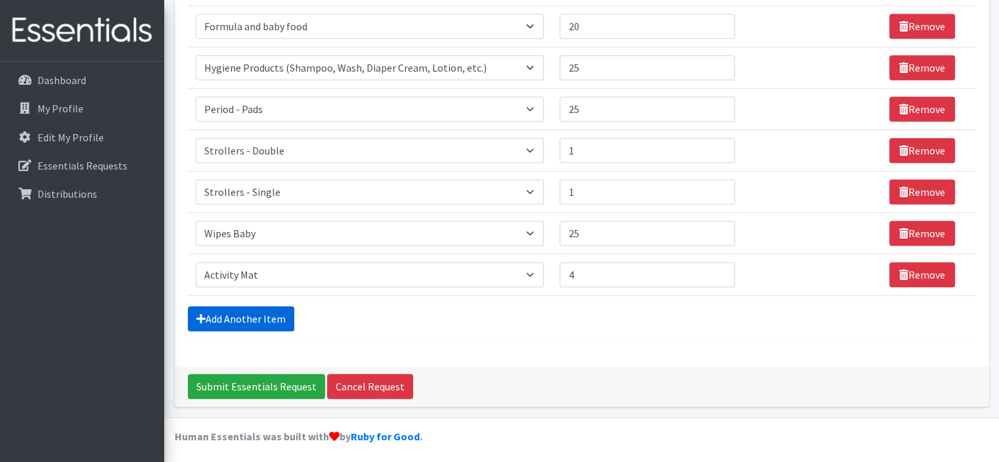
click at [290, 312] on link "Add Another Item" at bounding box center [241, 318] width 106 height 25
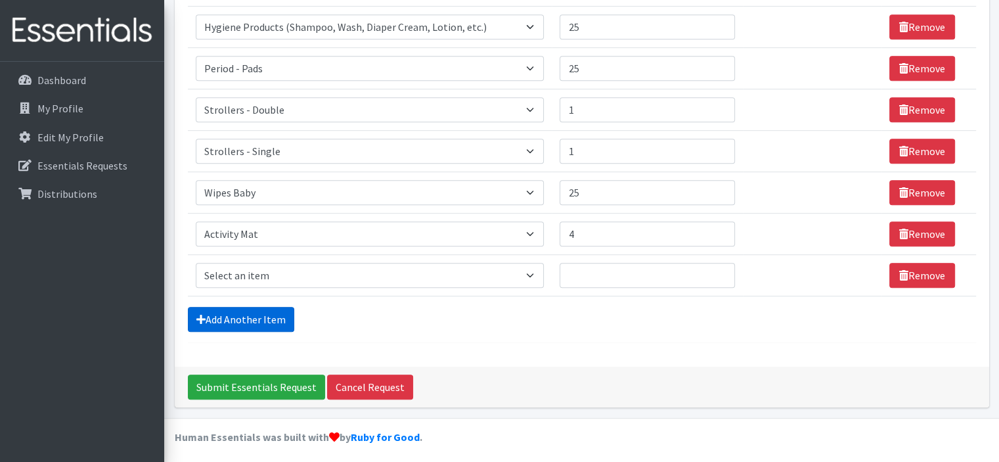
scroll to position [736, 0]
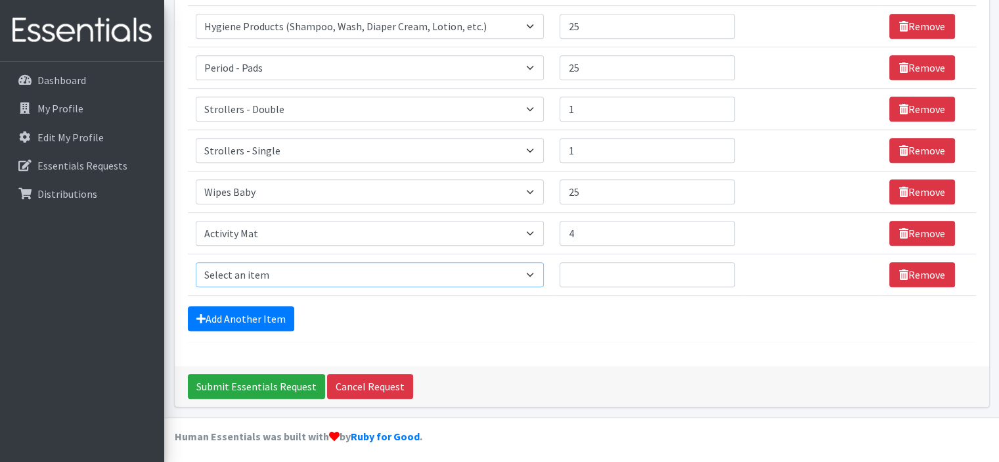
click at [309, 270] on select "Select an item # of Children this order will serve # of Individuals Living in H…" at bounding box center [370, 274] width 349 height 25
click at [628, 311] on div "Add Another Item" at bounding box center [582, 318] width 788 height 25
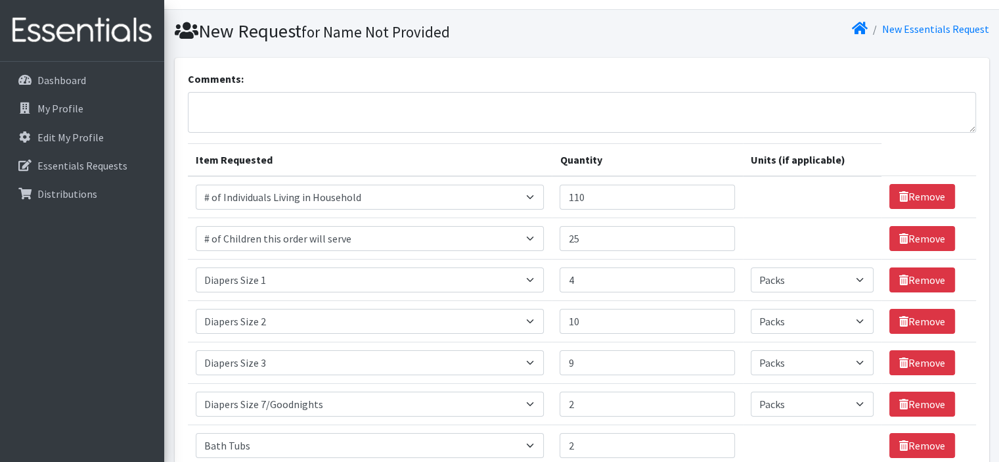
scroll to position [0, 0]
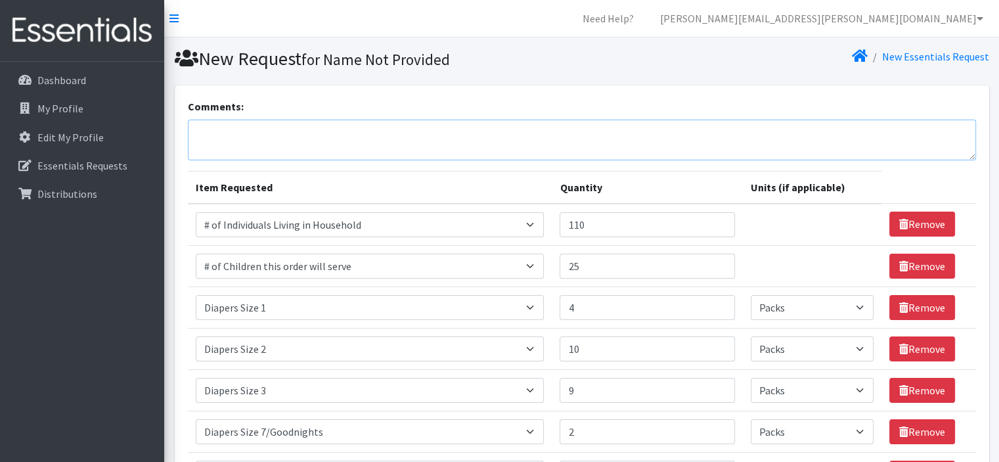
click at [581, 136] on textarea "Comments:" at bounding box center [582, 140] width 788 height 41
paste textarea "Could you please provide 10 cans of Enfamil Yellow Powder and 10 cans of Gentle…"
click at [196, 131] on textarea "Could you please provide 10 cans of Enfamil Yellow Powder and 10 cans of Gentle…" at bounding box center [582, 140] width 788 height 41
click at [209, 133] on textarea "Hi, could you please provide 10 cans of Enfamil Yellow Powder and 10 cans of Ge…" at bounding box center [582, 140] width 788 height 41
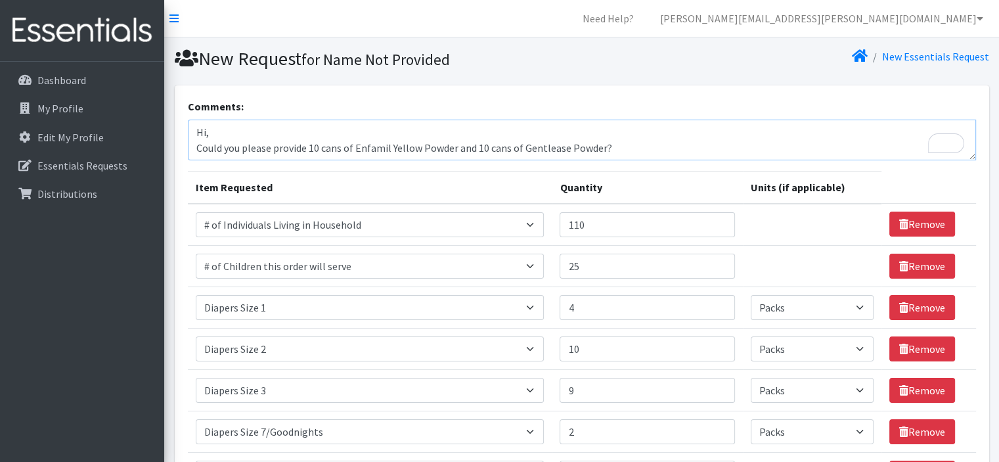
click at [630, 143] on textarea "Hi, Could you please provide 10 cans of Enfamil Yellow Powder and 10 cans of Ge…" at bounding box center [582, 140] width 788 height 41
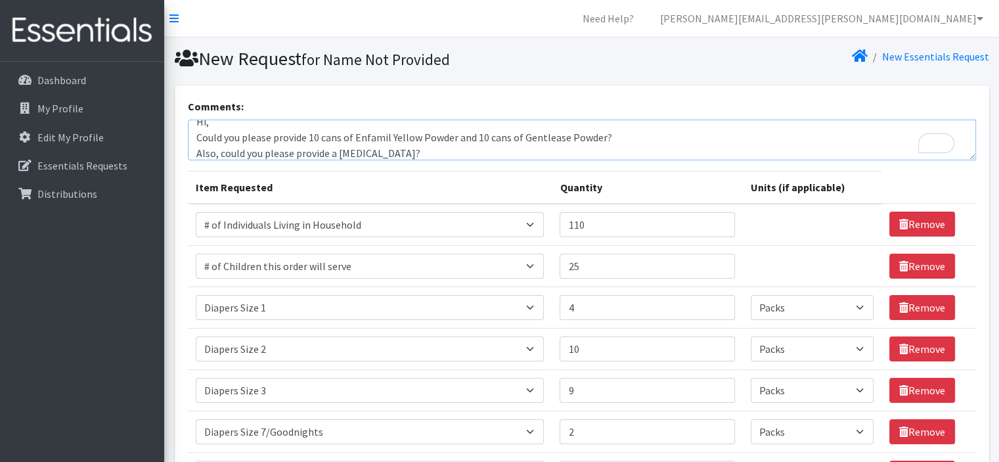
click at [337, 152] on textarea "Hi, Could you please provide 10 cans of Enfamil Yellow Powder and 10 cans of Ge…" at bounding box center [582, 140] width 788 height 41
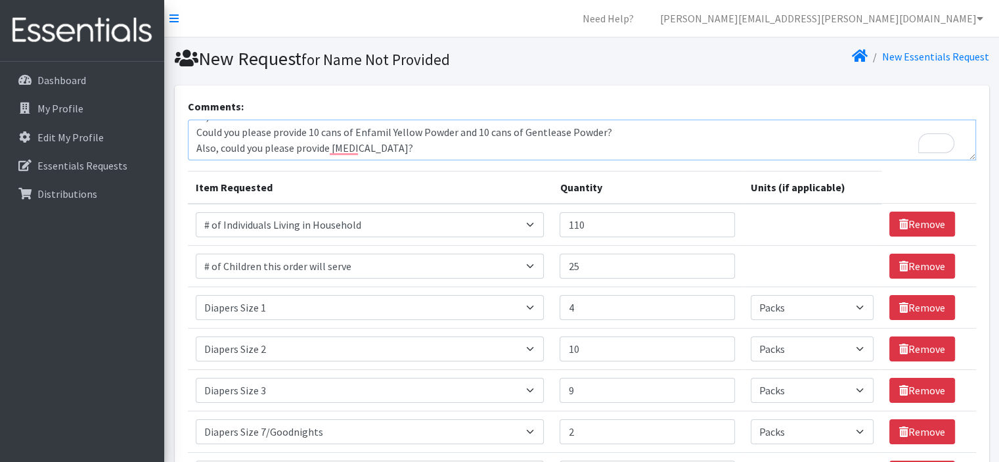
drag, startPoint x: 403, startPoint y: 146, endPoint x: 188, endPoint y: 154, distance: 214.2
click at [188, 154] on textarea "Hi, Could you please provide 10 cans of Enfamil Yellow Powder and 10 cans of Ge…" at bounding box center [582, 140] width 788 height 41
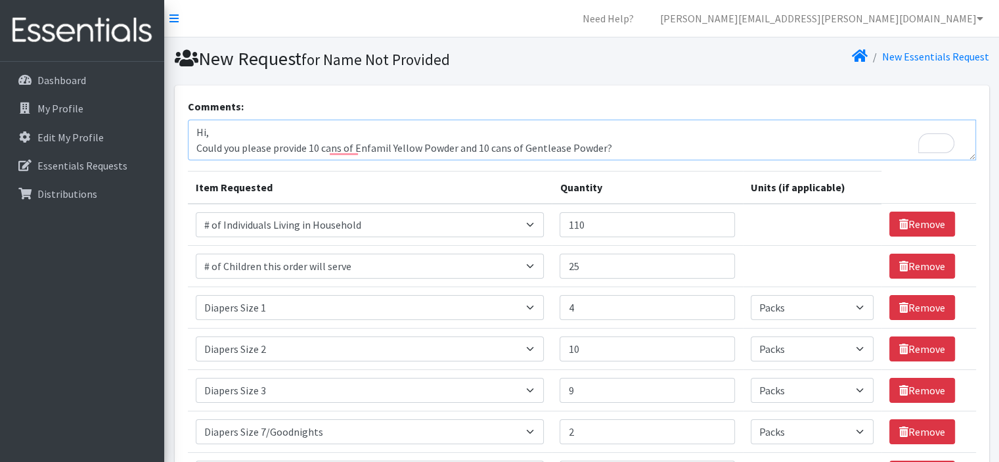
scroll to position [11, 0]
click at [607, 137] on textarea "Hi, Could you please provide 10 cans of Enfamil Yellow Powder and 10 cans of Ge…" at bounding box center [582, 140] width 788 height 41
paste textarea "Could you please provide a [MEDICAL_DATA] cream?"
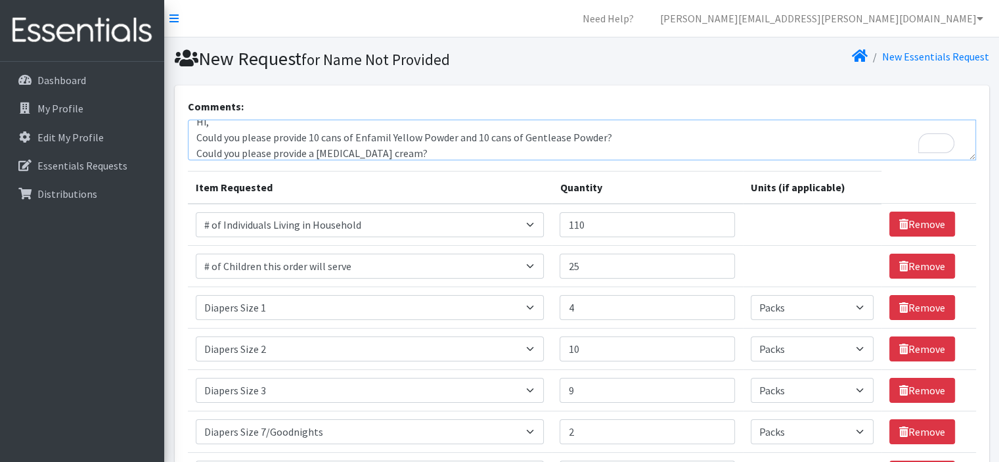
click at [201, 153] on textarea "Hi, Could you please provide 10 cans of Enfamil Yellow Powder and 10 cans of Ge…" at bounding box center [582, 140] width 788 height 41
click at [423, 149] on textarea "Hi, Could you please provide 10 cans of Enfamil Yellow Powder and 10 cans of Ge…" at bounding box center [582, 140] width 788 height 41
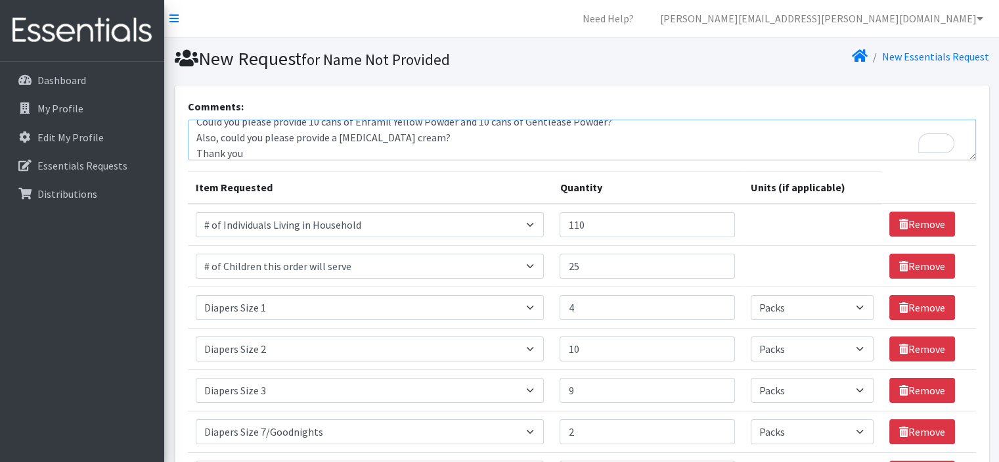
click at [586, 144] on textarea "Hi, Could you please provide 10 cans of Enfamil Yellow Powder and 10 cans of Ge…" at bounding box center [582, 140] width 788 height 41
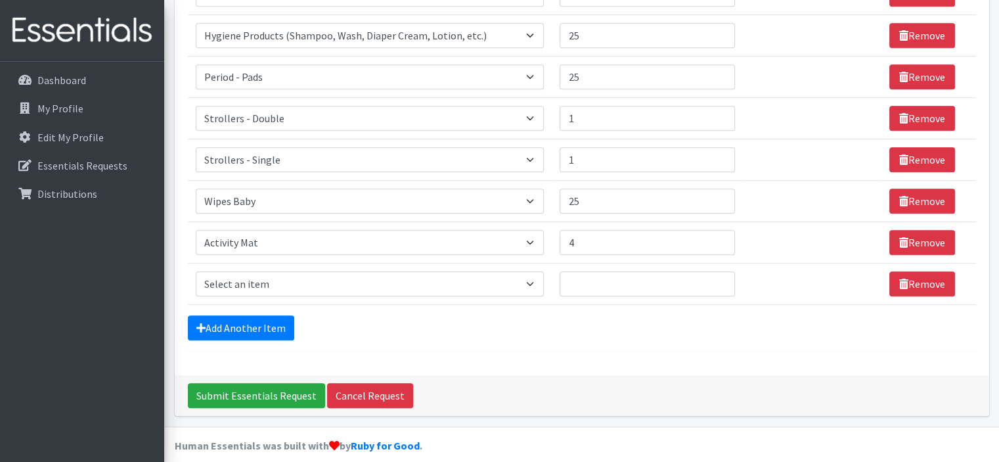
scroll to position [736, 0]
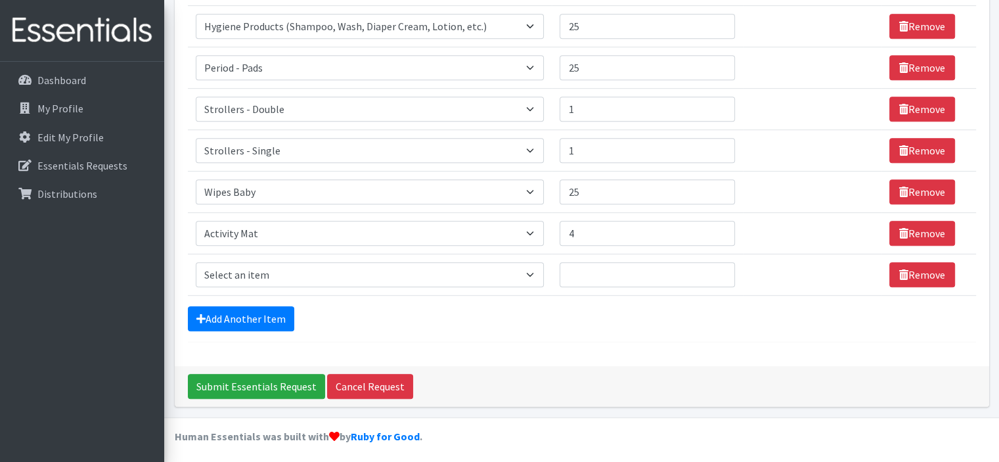
type textarea "Hi, Could you please provide 10 cans of Enfamil Yellow Powder and 10 cans of Ge…"
click at [464, 265] on select "Select an item # of Children this order will serve # of Individuals Living in H…" at bounding box center [370, 274] width 349 height 25
click at [904, 270] on link "Remove" at bounding box center [922, 274] width 66 height 25
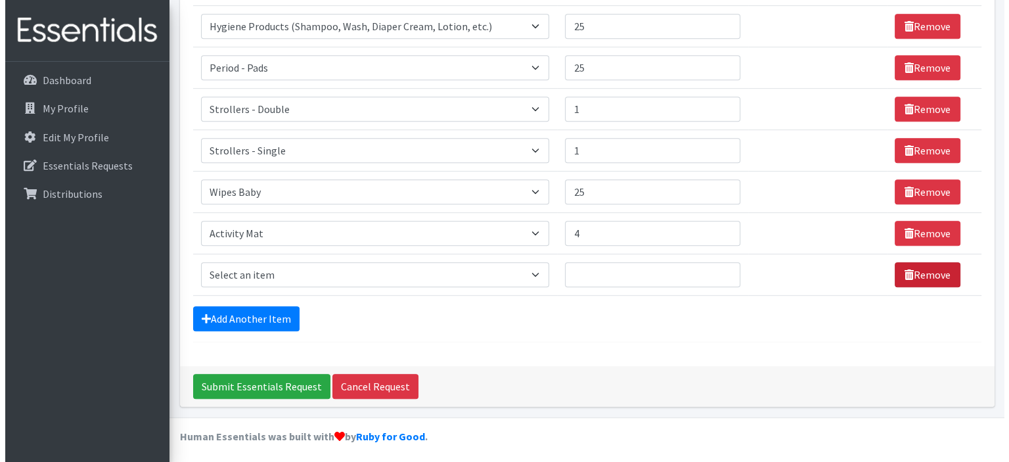
scroll to position [695, 0]
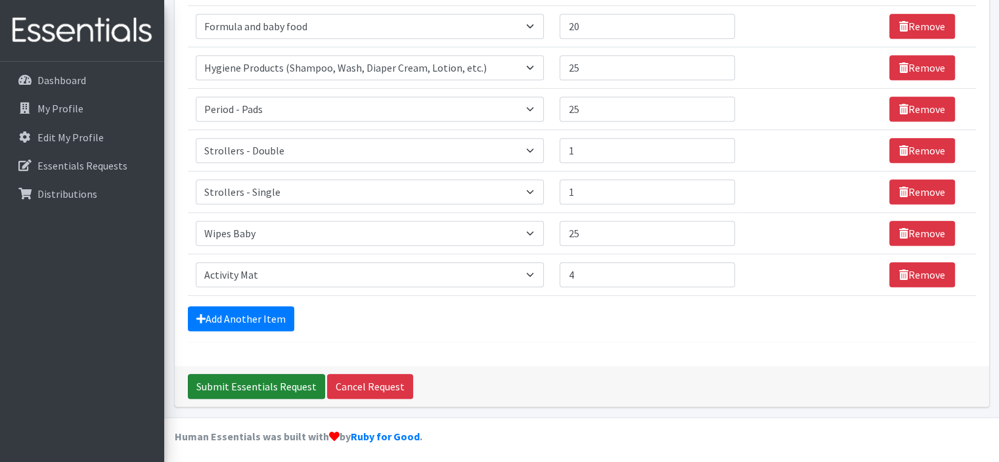
click at [283, 385] on input "Submit Essentials Request" at bounding box center [256, 386] width 137 height 25
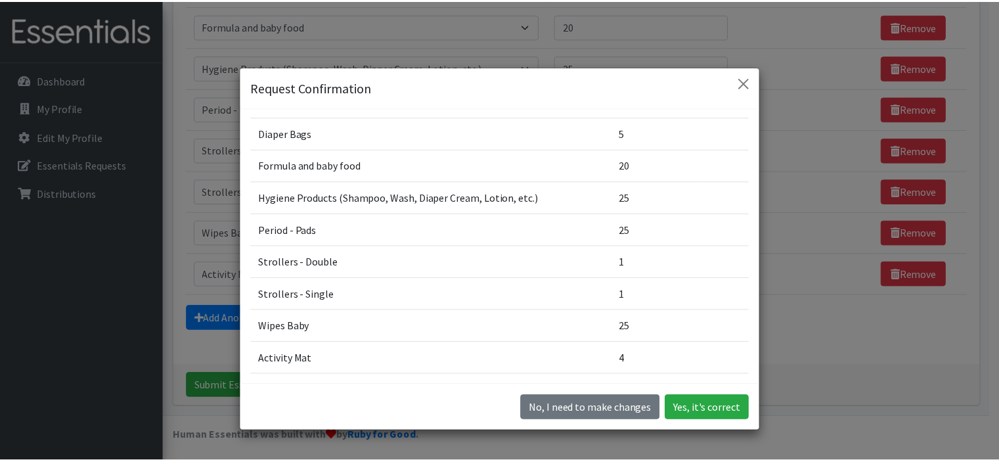
scroll to position [443, 0]
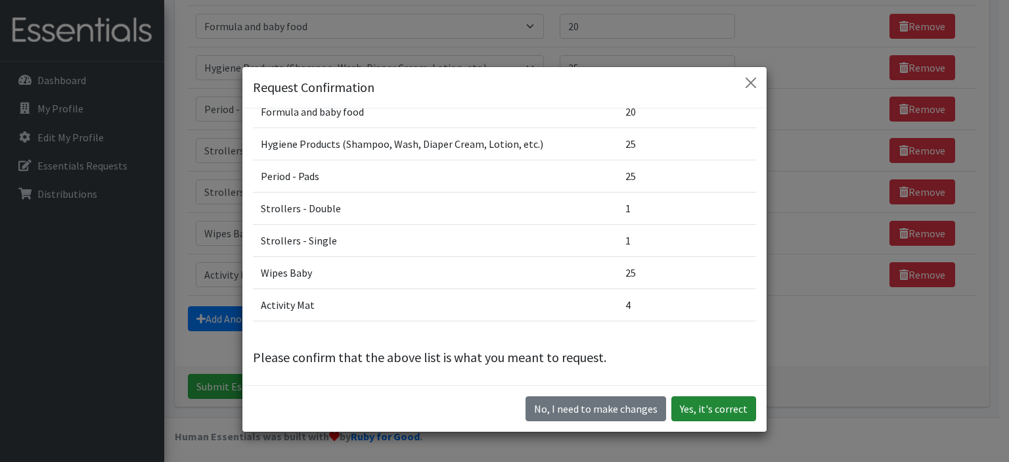
click at [726, 407] on button "Yes, it's correct" at bounding box center [713, 408] width 85 height 25
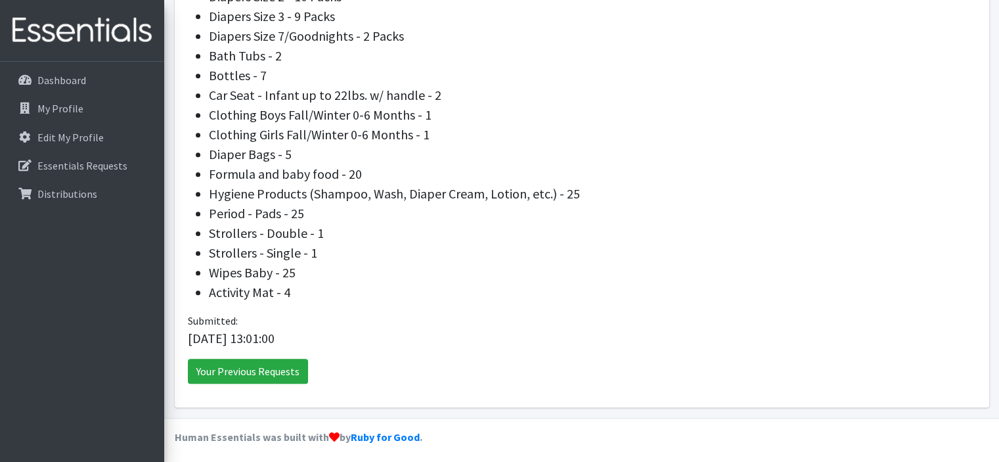
scroll to position [603, 0]
